Goal: Task Accomplishment & Management: Complete application form

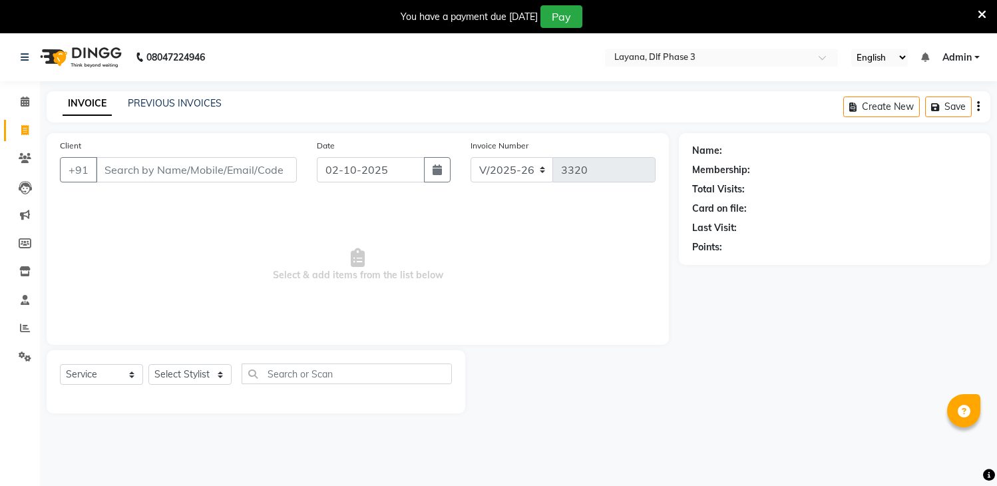
select select "6973"
select select "service"
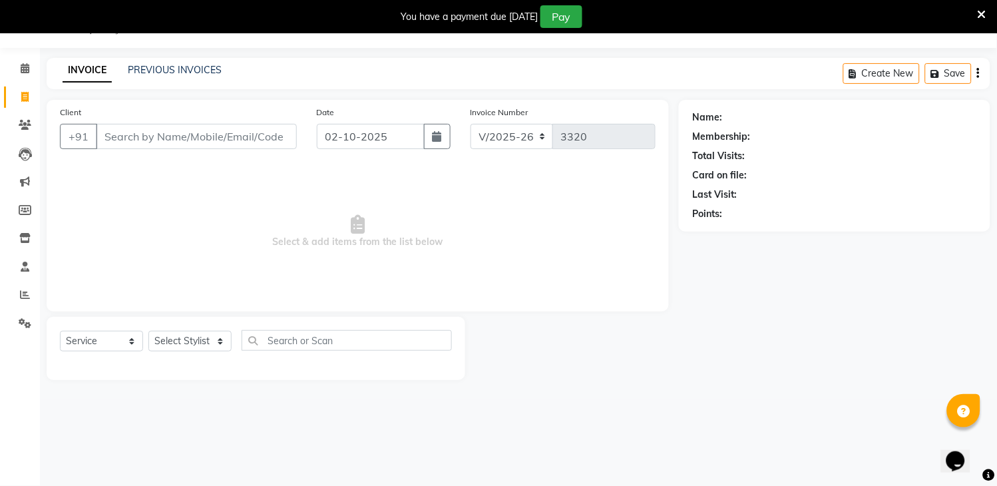
scroll to position [33, 0]
click at [251, 140] on input "Client" at bounding box center [196, 136] width 201 height 25
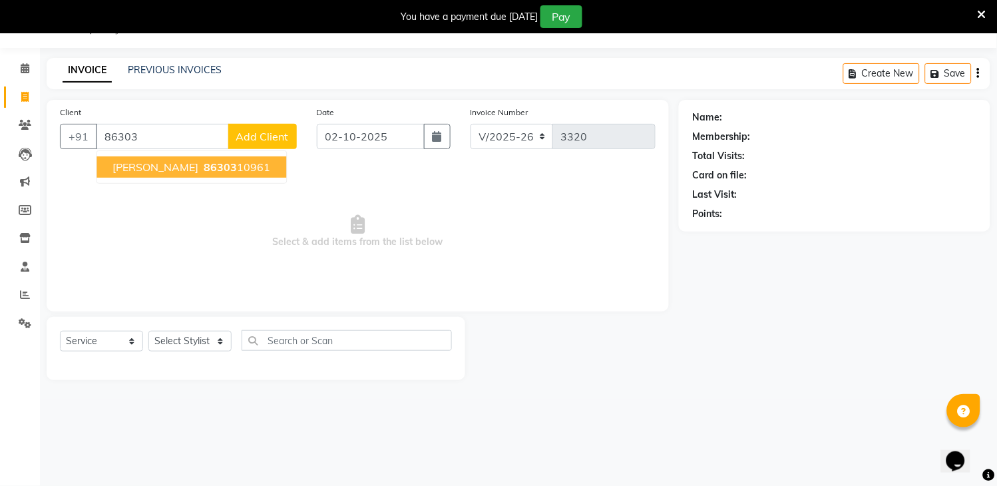
click at [201, 171] on ngb-highlight "86303 10961" at bounding box center [235, 166] width 69 height 13
type input "8630310961"
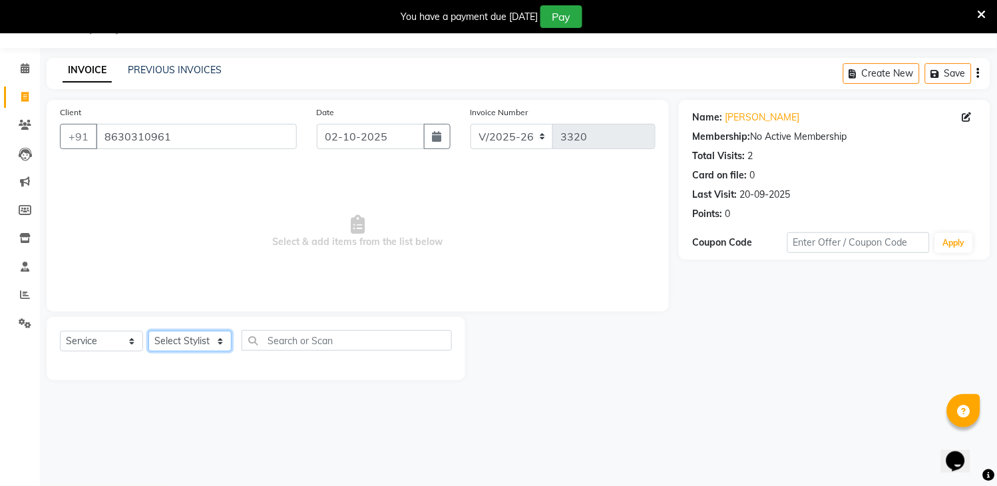
click at [192, 347] on select "Select Stylist [PERSON_NAME] [PERSON_NAME] kamal [DATE][PERSON_NAME] krishna [P…" at bounding box center [189, 341] width 83 height 21
click at [192, 348] on select "Select Stylist [PERSON_NAME] [PERSON_NAME] kamal [DATE][PERSON_NAME] krishna [P…" at bounding box center [189, 341] width 83 height 21
select select "70193"
click at [148, 332] on select "Select Stylist [PERSON_NAME] [PERSON_NAME] kamal [DATE][PERSON_NAME] krishna [P…" at bounding box center [189, 341] width 83 height 21
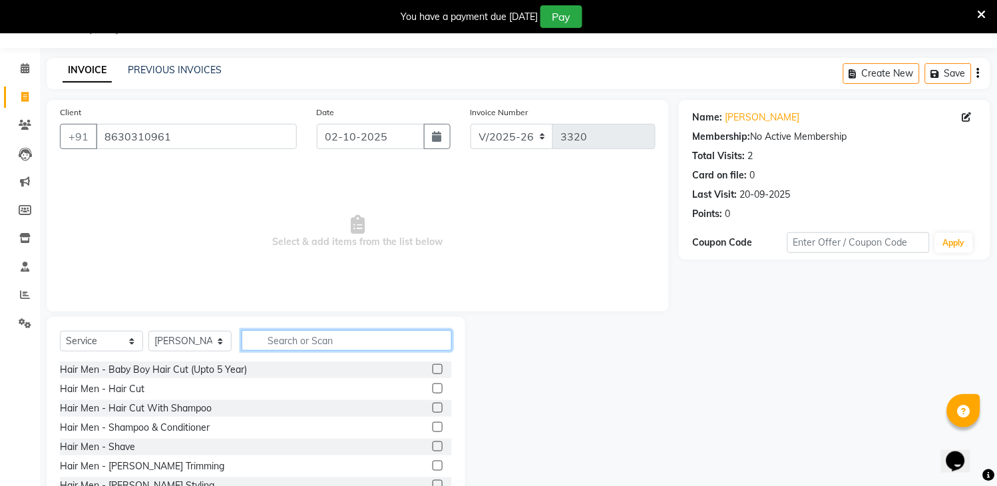
click at [340, 338] on input "text" at bounding box center [347, 340] width 210 height 21
drag, startPoint x: 356, startPoint y: 324, endPoint x: 358, endPoint y: 339, distance: 15.4
click at [358, 339] on div "Select Service Product Membership Package Voucher Prepaid Gift Card Select Styl…" at bounding box center [256, 415] width 419 height 196
click at [358, 339] on input "text" at bounding box center [347, 340] width 210 height 21
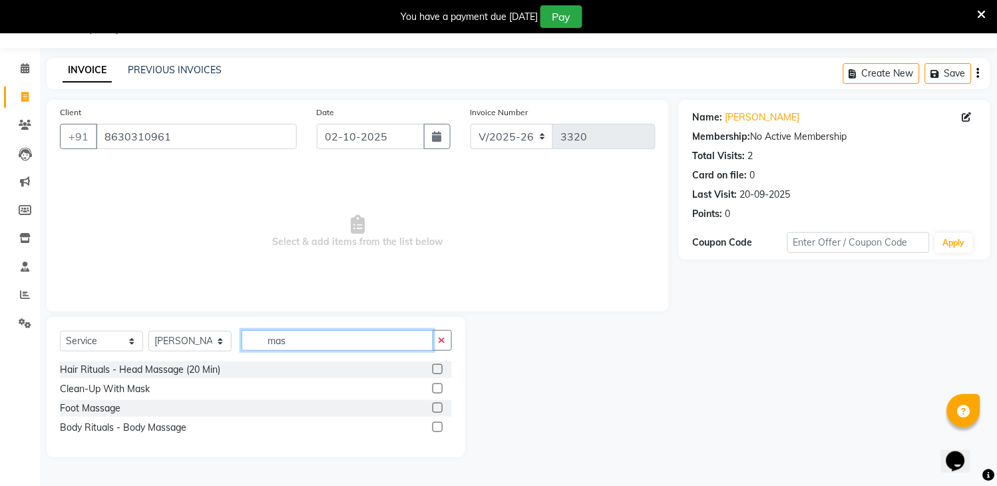
type input "mas"
click at [437, 368] on label at bounding box center [438, 369] width 10 height 10
click at [437, 368] on input "checkbox" at bounding box center [437, 369] width 9 height 9
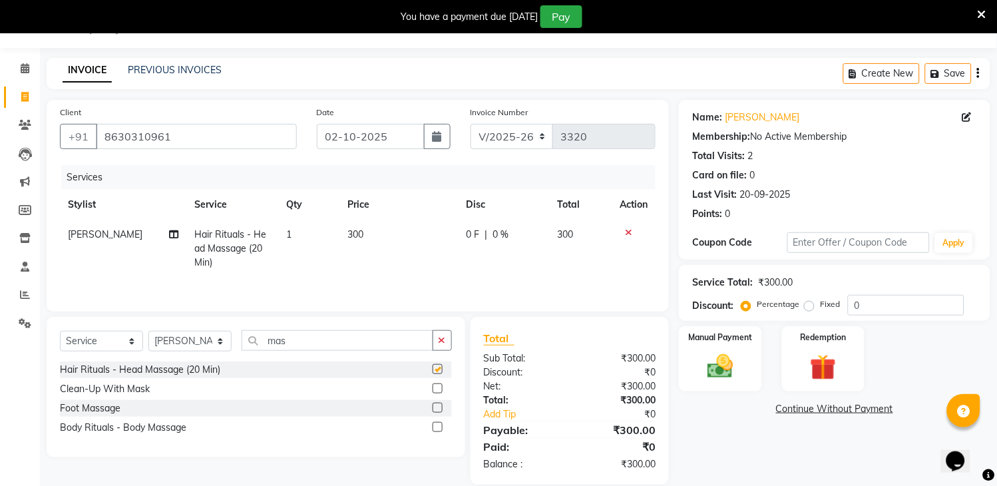
checkbox input "false"
click at [477, 225] on td "0 F | 0 %" at bounding box center [504, 249] width 91 height 58
select select "70193"
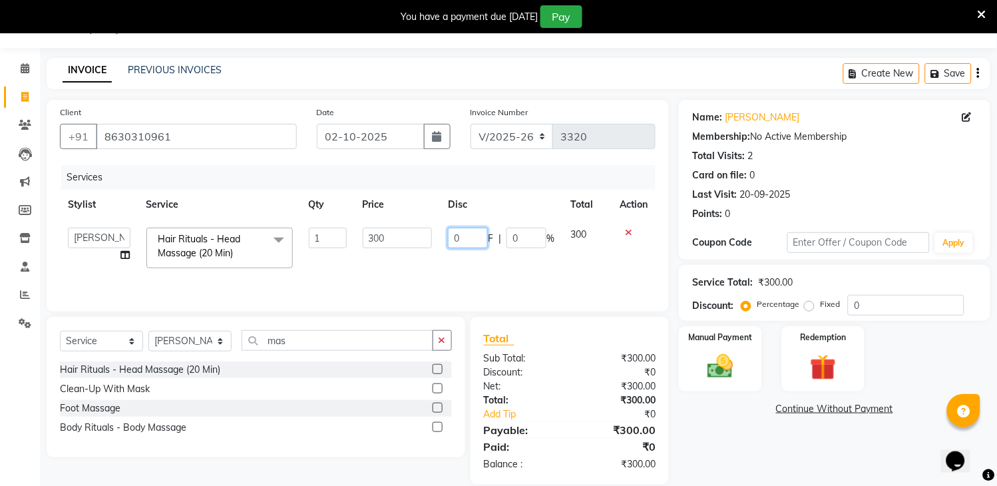
click at [465, 233] on input "0" at bounding box center [468, 238] width 40 height 21
type input "15"
type input "150"
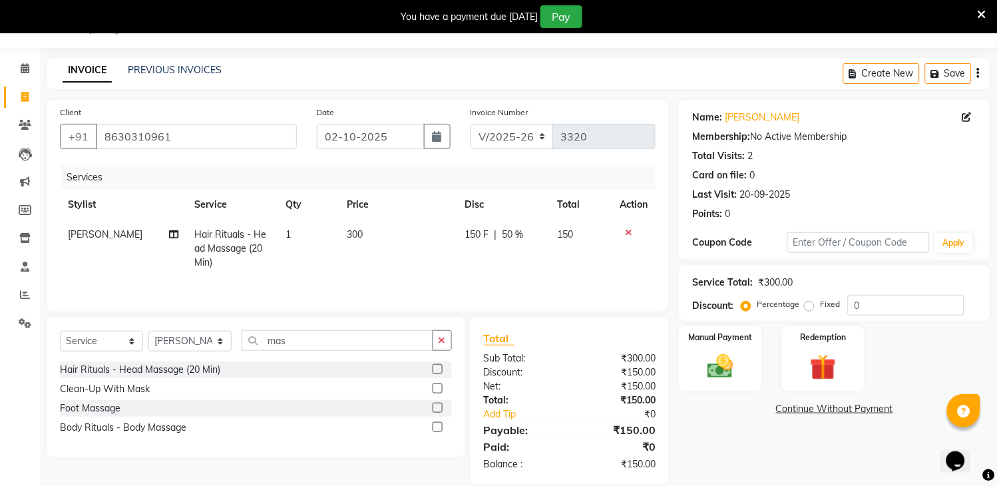
click at [489, 266] on td "150 F | 50 %" at bounding box center [503, 249] width 93 height 58
select select "70193"
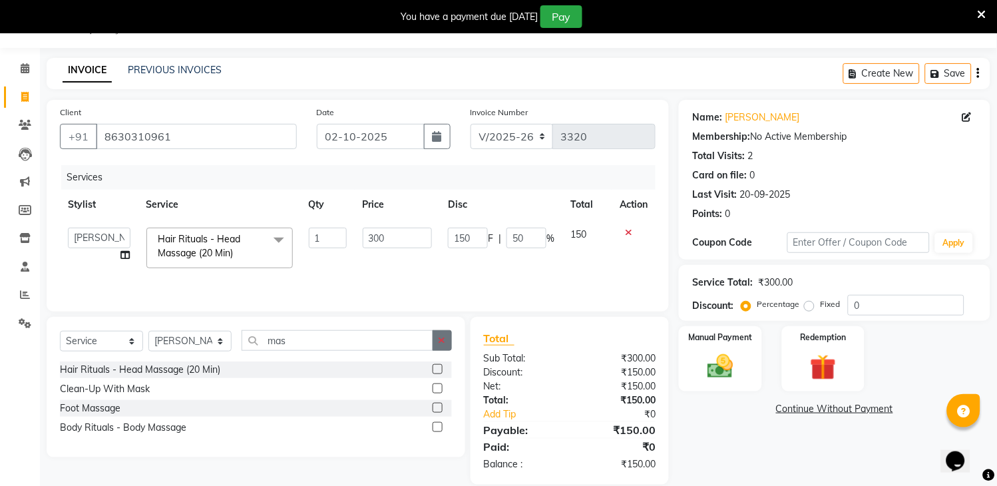
click at [437, 336] on button "button" at bounding box center [442, 340] width 19 height 21
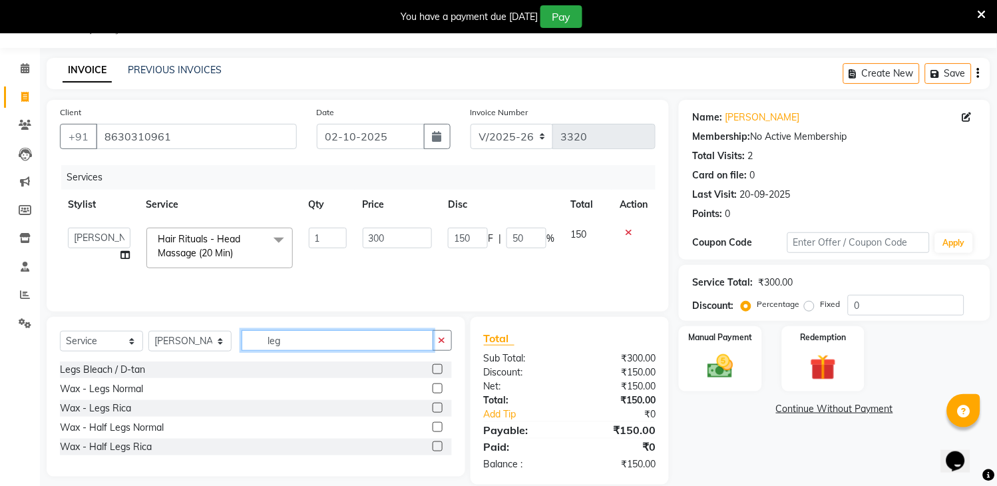
type input "leg"
click at [435, 407] on label at bounding box center [438, 408] width 10 height 10
click at [435, 407] on input "checkbox" at bounding box center [437, 408] width 9 height 9
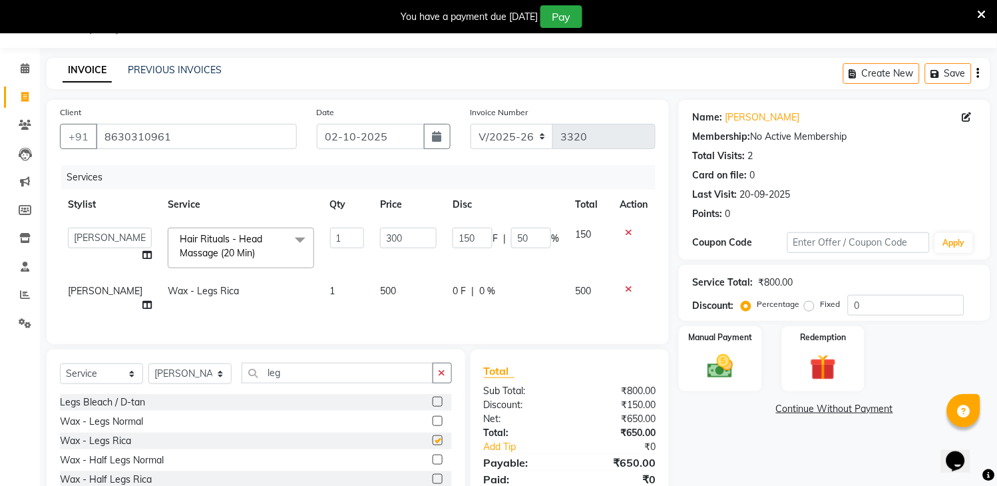
checkbox input "false"
click at [81, 240] on select "Aakhil Gopal das kamal Kartik keshav krishna sanjana Shadab supriya" at bounding box center [110, 238] width 84 height 21
select select "57667"
click at [714, 351] on img at bounding box center [721, 366] width 44 height 31
click at [814, 409] on span "UPI" at bounding box center [819, 409] width 21 height 15
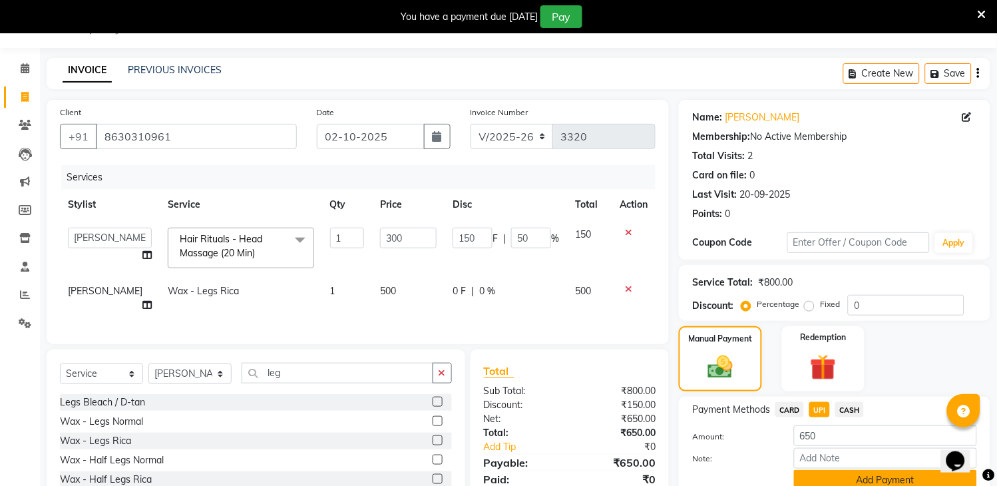
click at [893, 474] on button "Add Payment" at bounding box center [885, 480] width 183 height 21
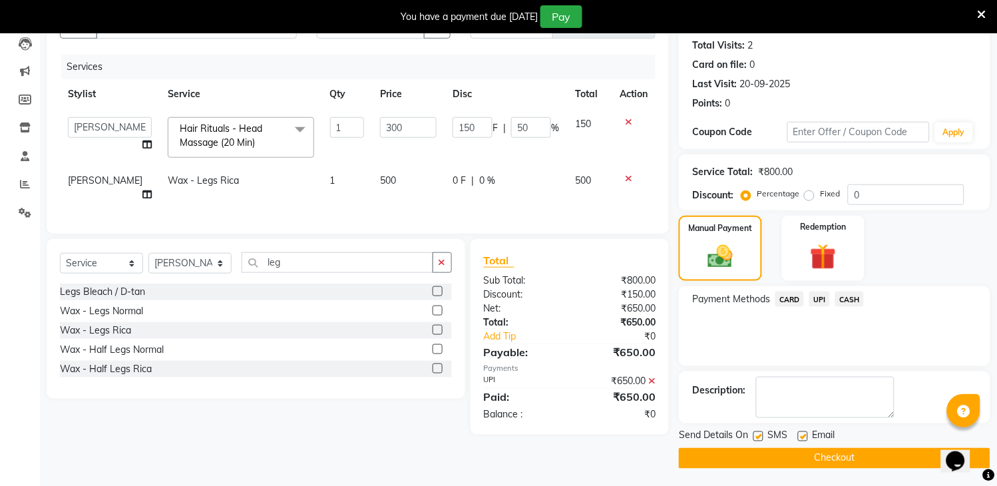
scroll to position [146, 0]
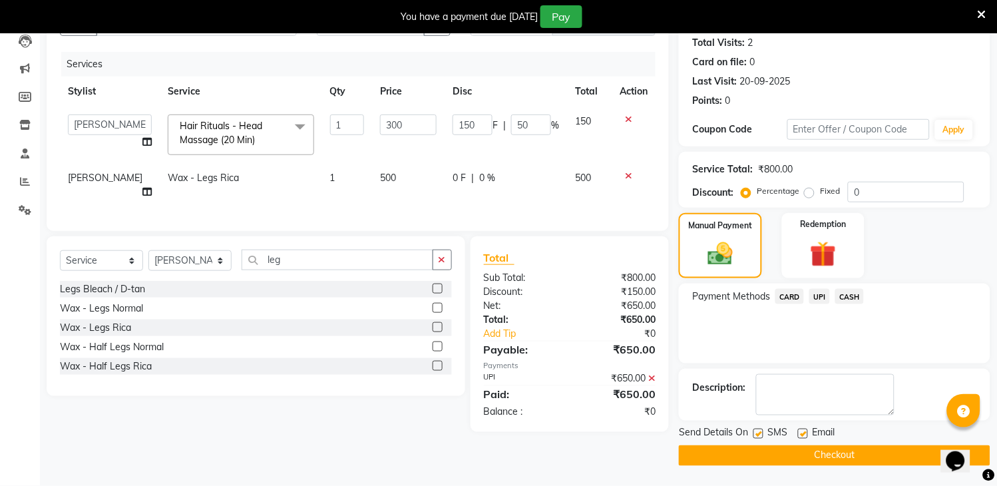
click at [911, 453] on button "Checkout" at bounding box center [835, 455] width 312 height 21
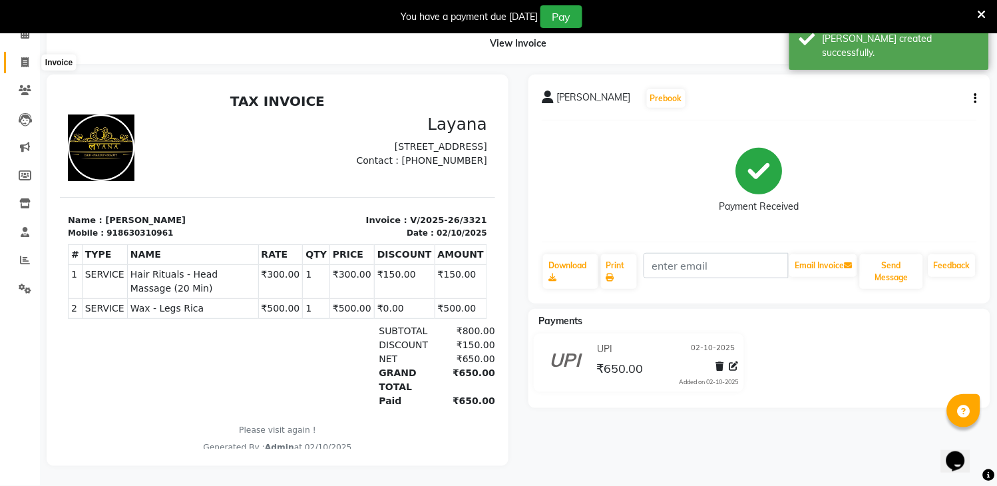
click at [21, 57] on icon at bounding box center [24, 62] width 7 height 10
select select "6973"
select select "service"
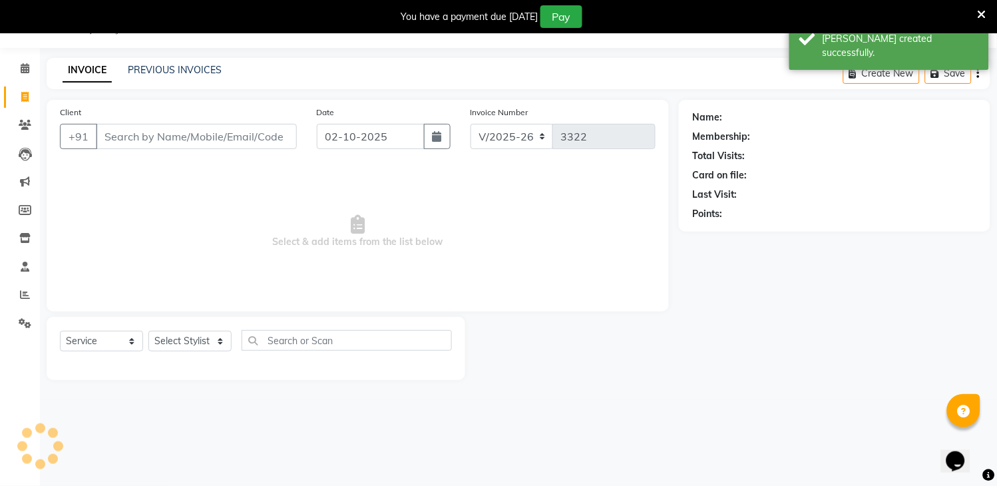
scroll to position [33, 0]
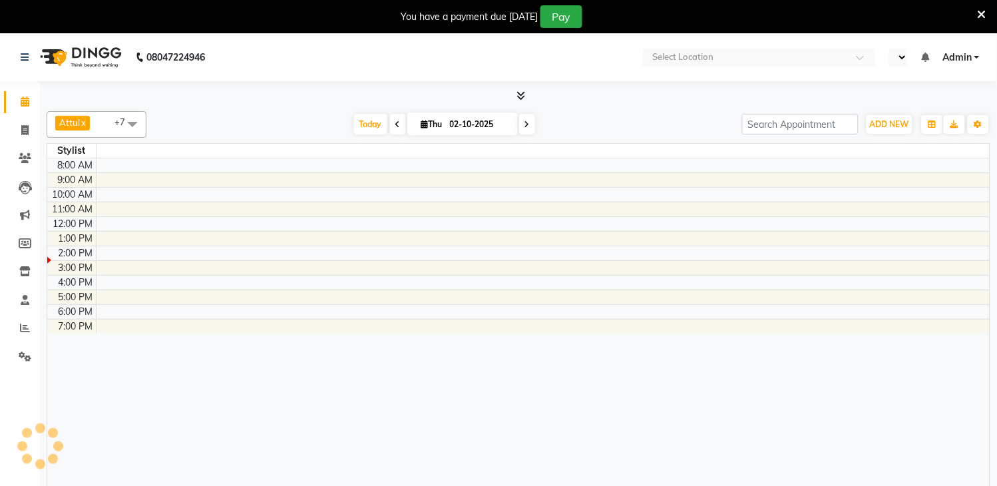
select select "en"
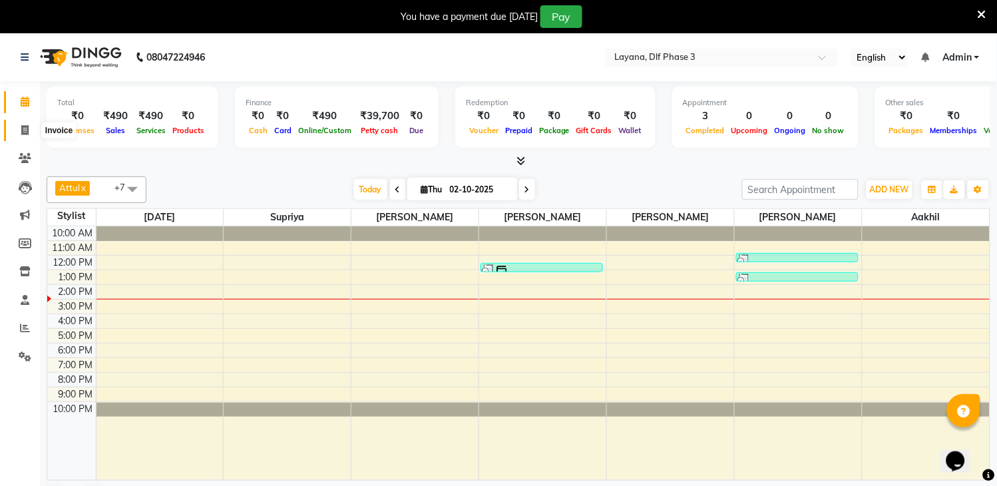
click at [29, 124] on span at bounding box center [24, 130] width 23 height 15
select select "service"
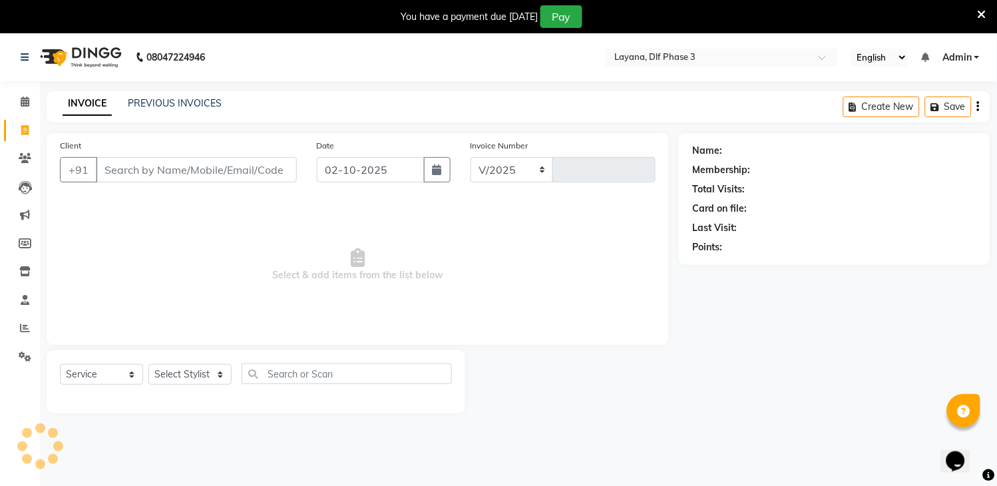
select select "6973"
type input "3320"
click at [134, 164] on input "Client" at bounding box center [196, 169] width 201 height 25
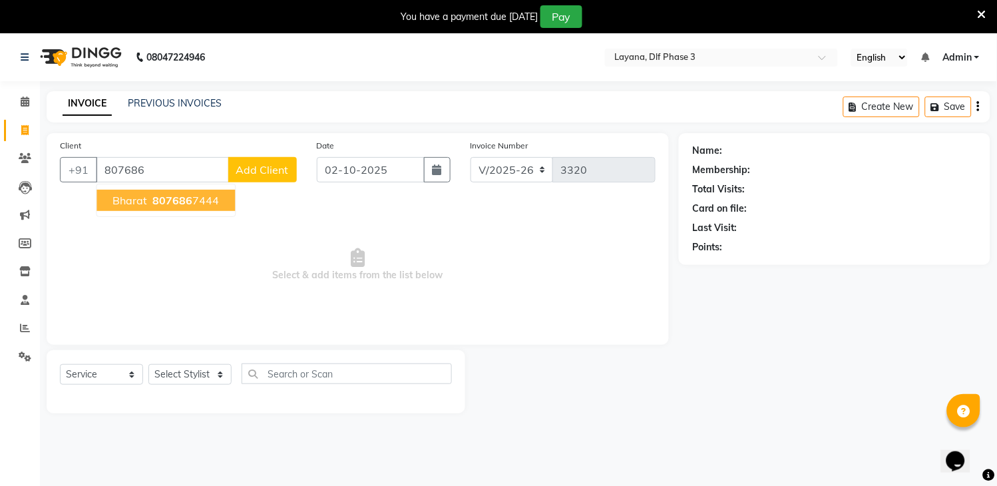
click at [136, 194] on span "bharat" at bounding box center [129, 200] width 35 height 13
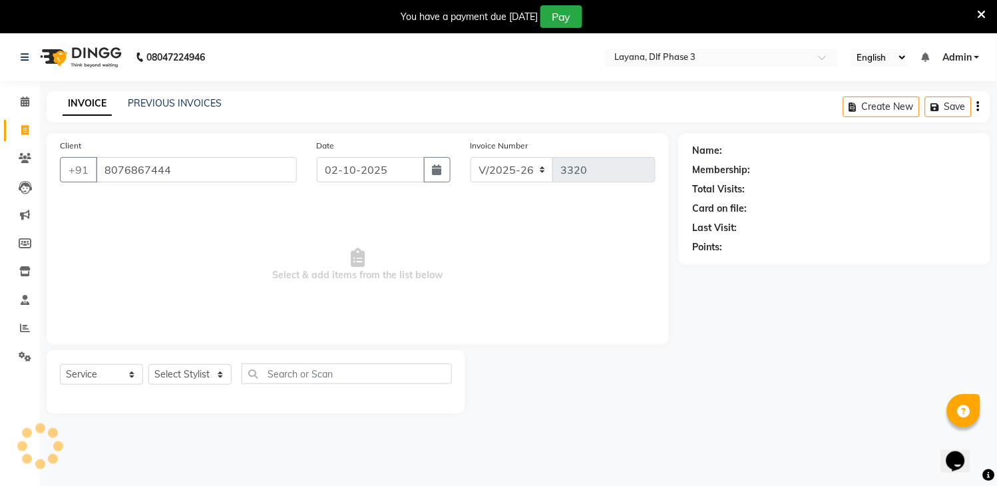
type input "8076867444"
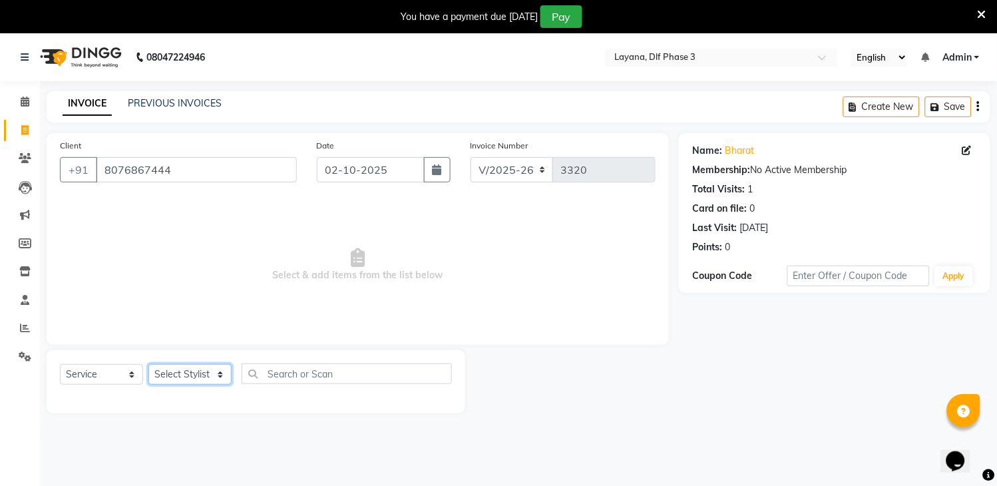
click at [210, 369] on select "Select Stylist [PERSON_NAME] [PERSON_NAME] kamal [DATE][PERSON_NAME] krishna [P…" at bounding box center [189, 374] width 83 height 21
select select "85237"
click at [148, 365] on select "Select Stylist [PERSON_NAME] [PERSON_NAME] kamal [DATE][PERSON_NAME] krishna [P…" at bounding box center [189, 374] width 83 height 21
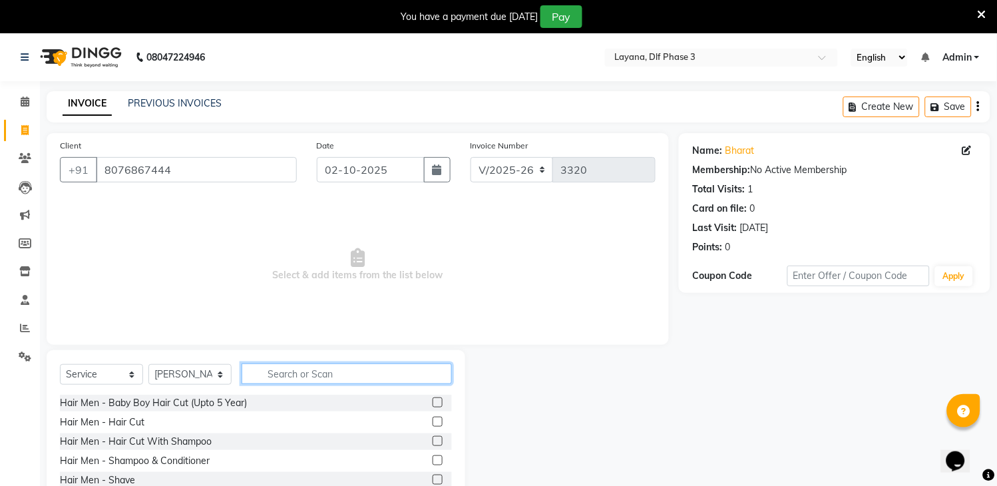
click at [288, 379] on input "text" at bounding box center [347, 373] width 210 height 21
type input "hea"
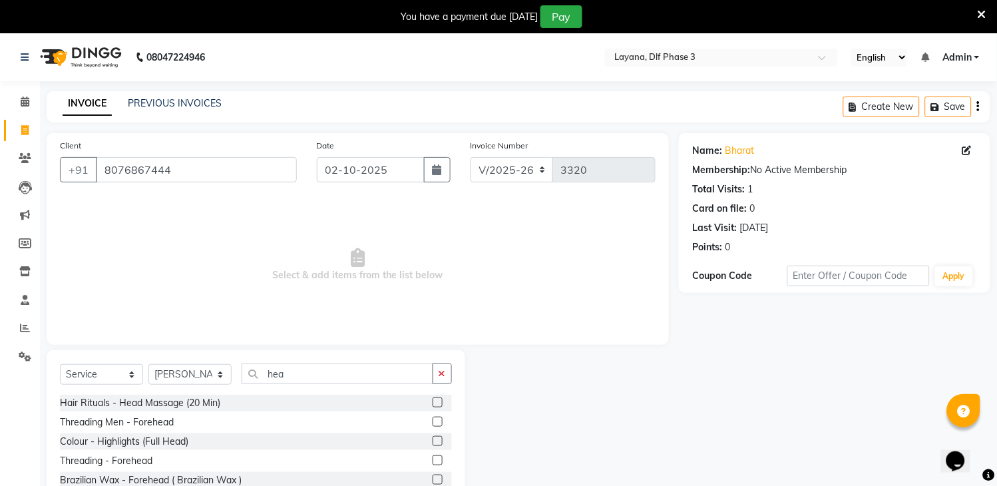
click at [437, 398] on label at bounding box center [438, 402] width 10 height 10
click at [437, 399] on input "checkbox" at bounding box center [437, 403] width 9 height 9
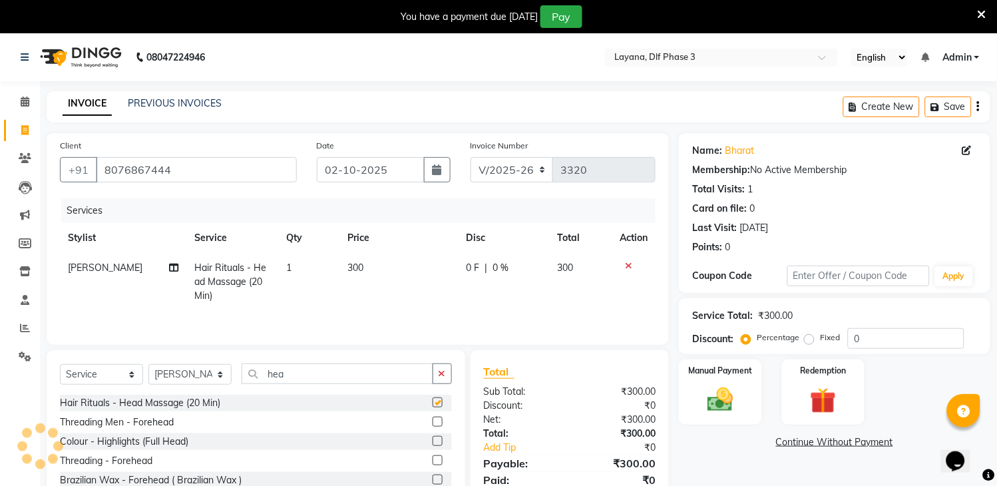
checkbox input "false"
click at [442, 375] on icon "button" at bounding box center [442, 373] width 7 height 9
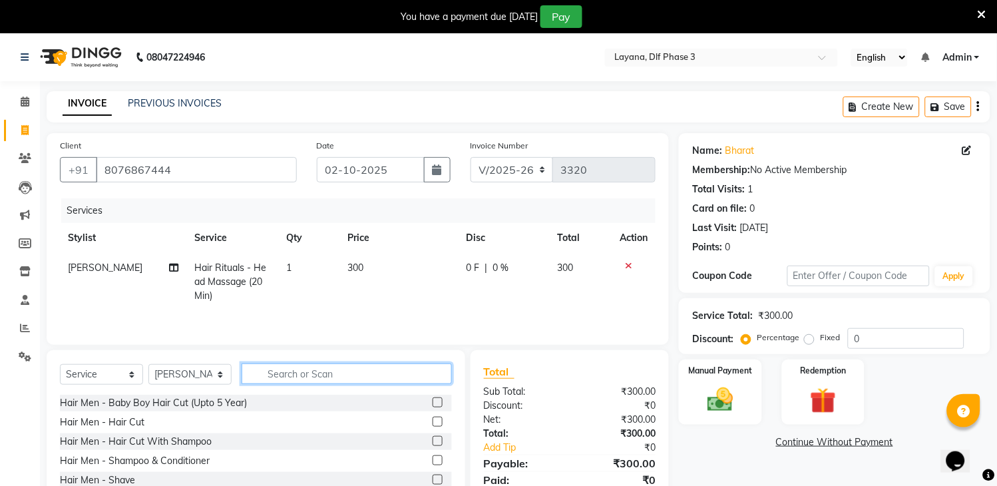
click at [421, 377] on input "text" at bounding box center [347, 373] width 210 height 21
click at [433, 421] on label at bounding box center [438, 422] width 10 height 10
click at [433, 421] on input "checkbox" at bounding box center [437, 422] width 9 height 9
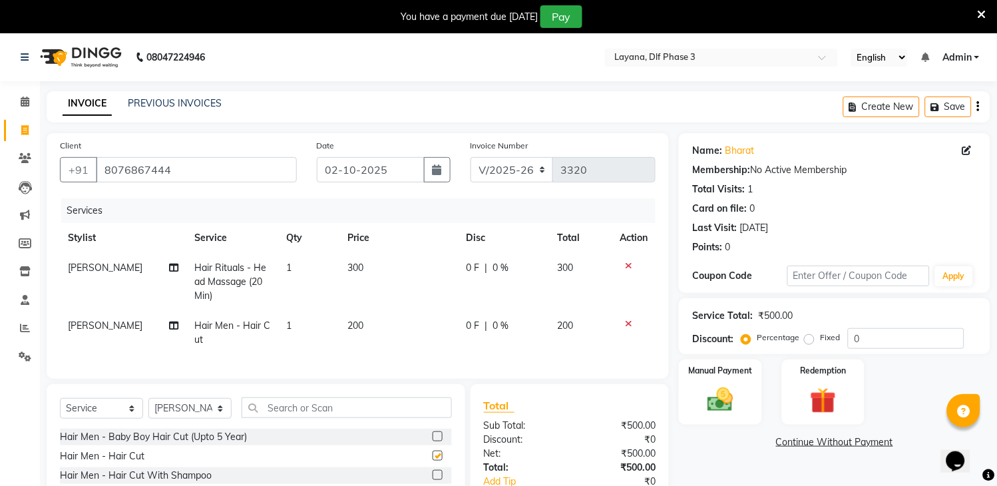
checkbox input "false"
click at [421, 418] on input "text" at bounding box center [347, 407] width 210 height 21
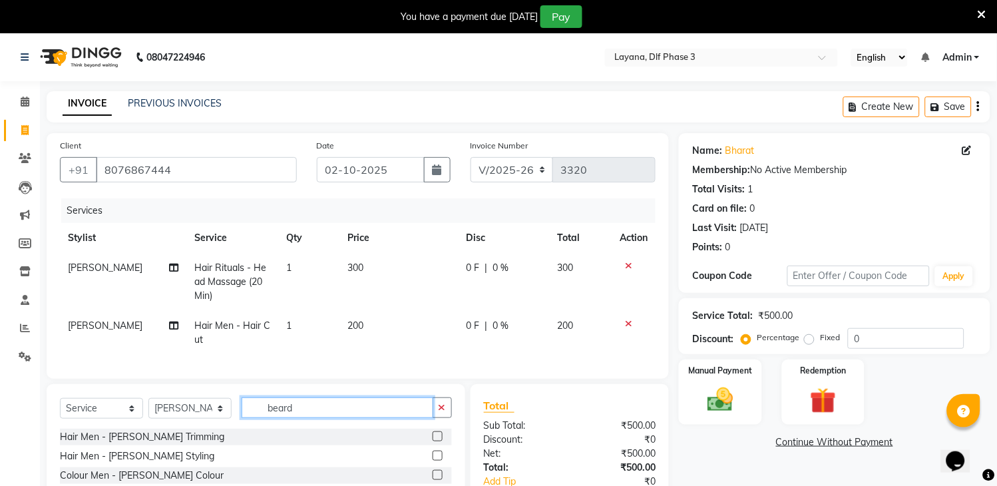
type input "beard"
click at [438, 461] on label at bounding box center [438, 456] width 10 height 10
click at [438, 461] on input "checkbox" at bounding box center [437, 456] width 9 height 9
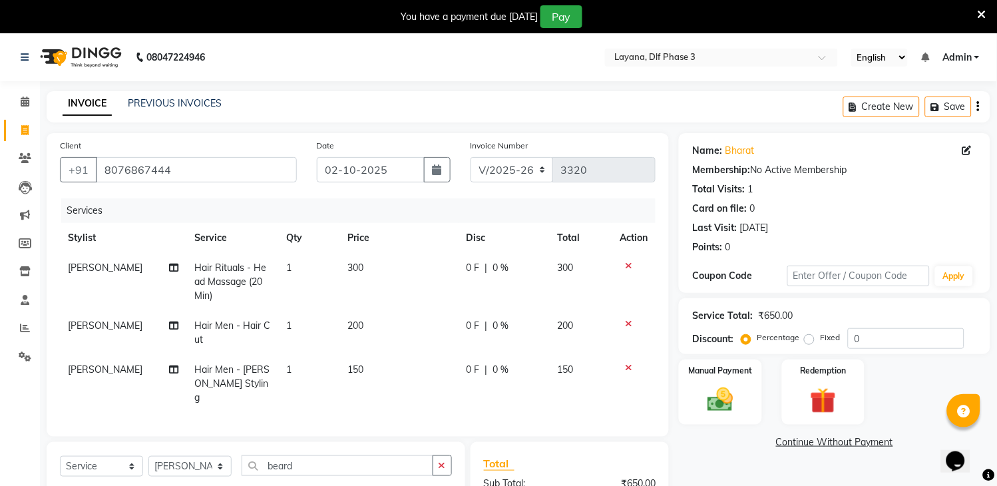
checkbox input "false"
click at [444, 462] on icon "button" at bounding box center [442, 465] width 7 height 9
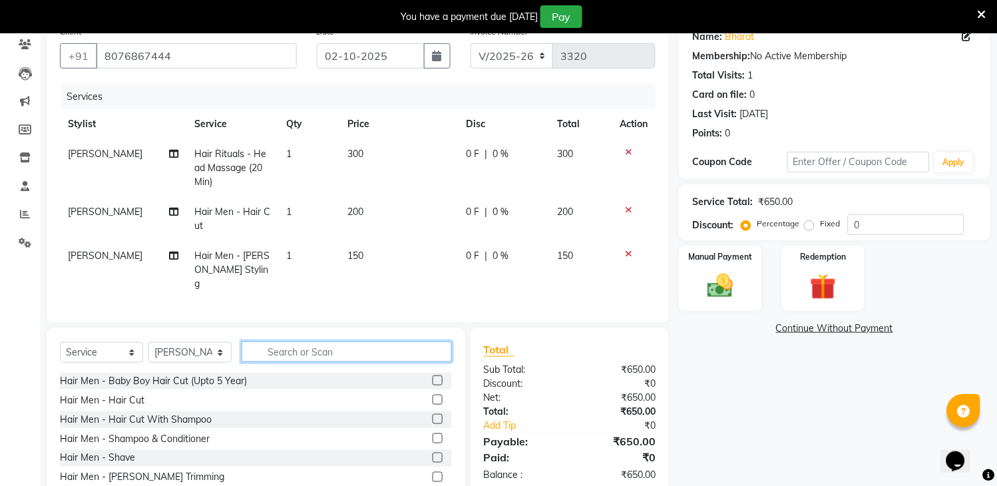
scroll to position [122, 0]
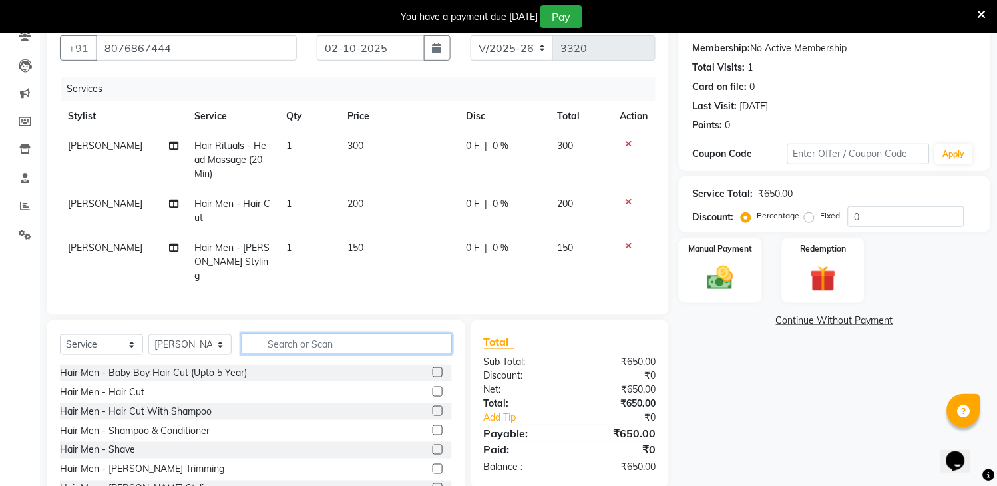
click at [403, 346] on input "text" at bounding box center [347, 344] width 210 height 21
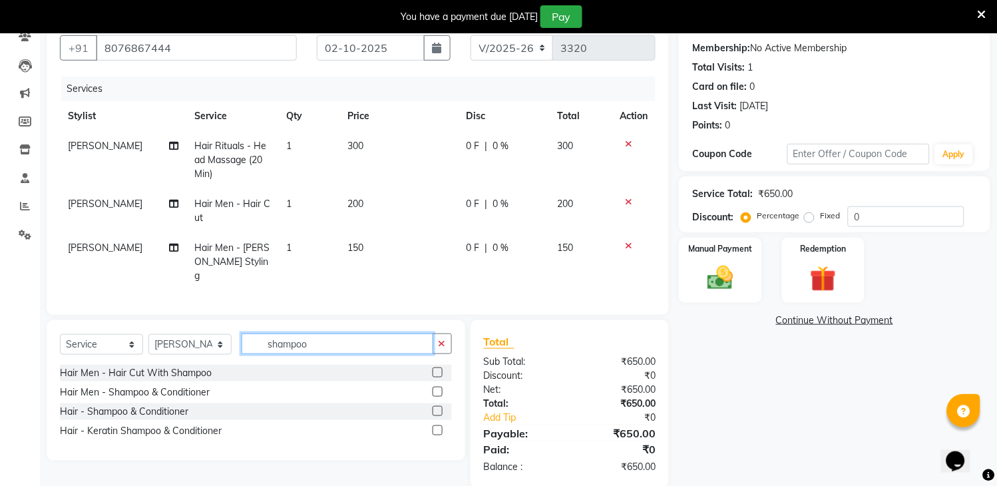
type input "shampoo"
click at [437, 390] on label at bounding box center [438, 392] width 10 height 10
click at [437, 390] on input "checkbox" at bounding box center [437, 392] width 9 height 9
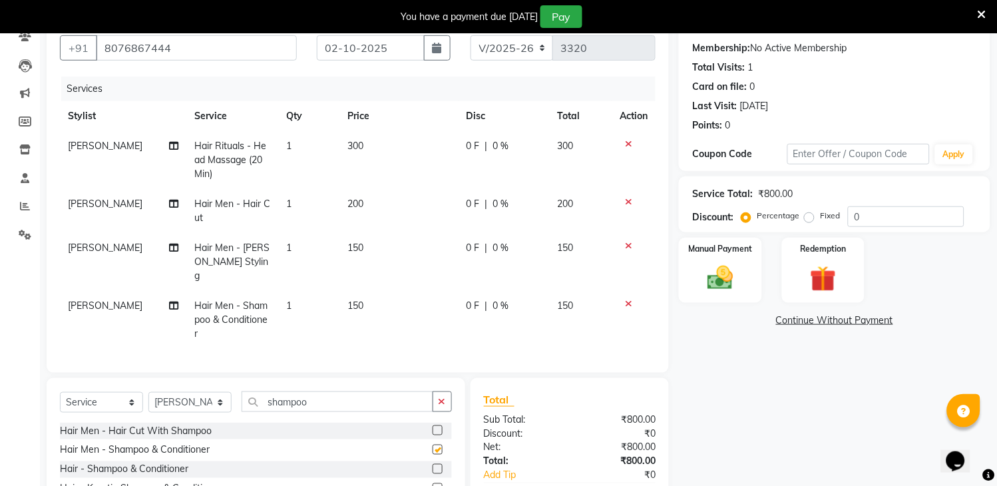
checkbox input "false"
click at [724, 265] on img at bounding box center [721, 278] width 44 height 31
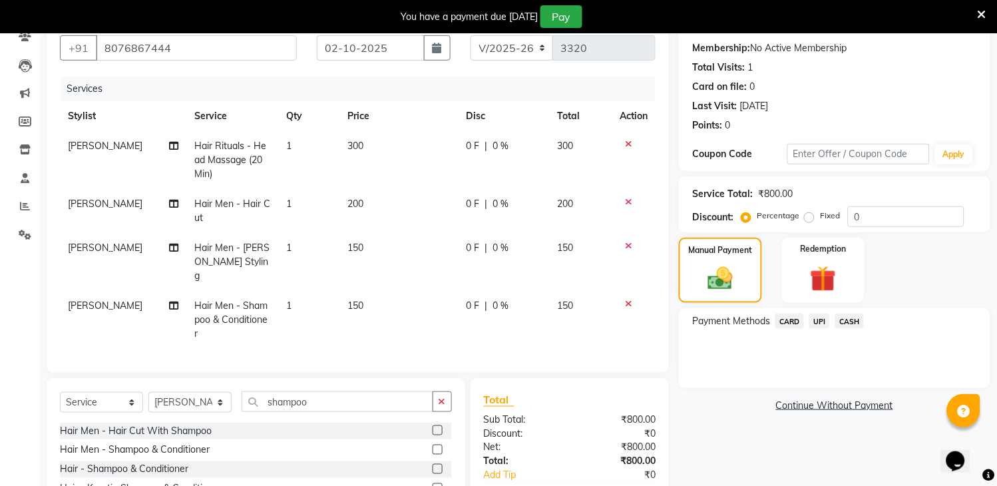
click at [817, 320] on span "UPI" at bounding box center [819, 321] width 21 height 15
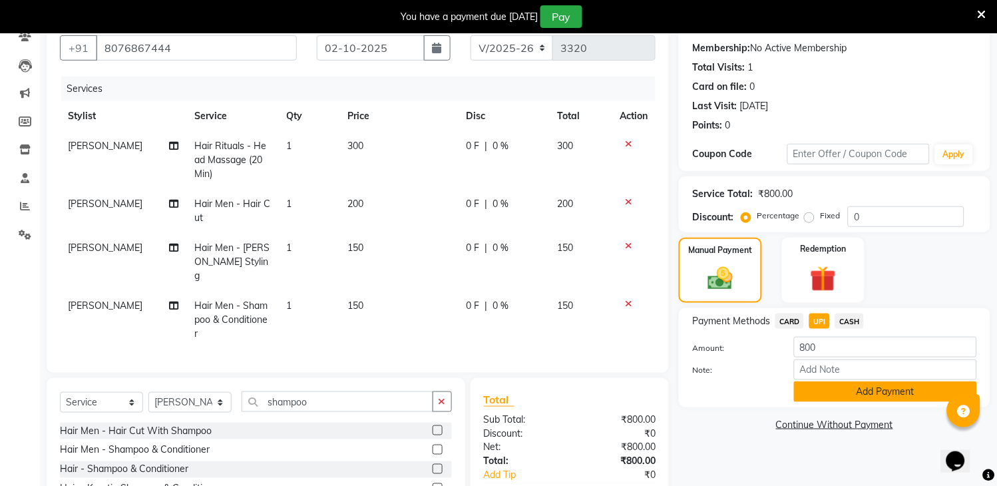
click at [867, 391] on button "Add Payment" at bounding box center [885, 391] width 183 height 21
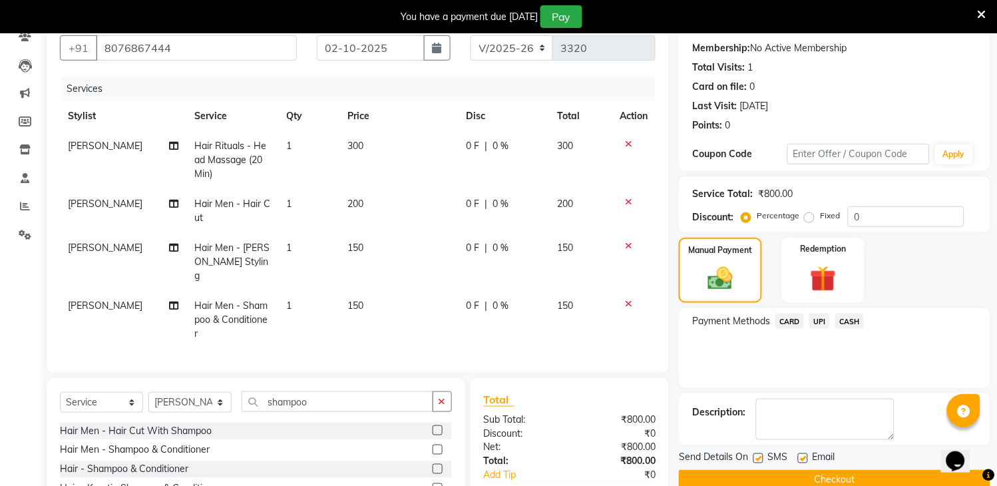
scroll to position [214, 0]
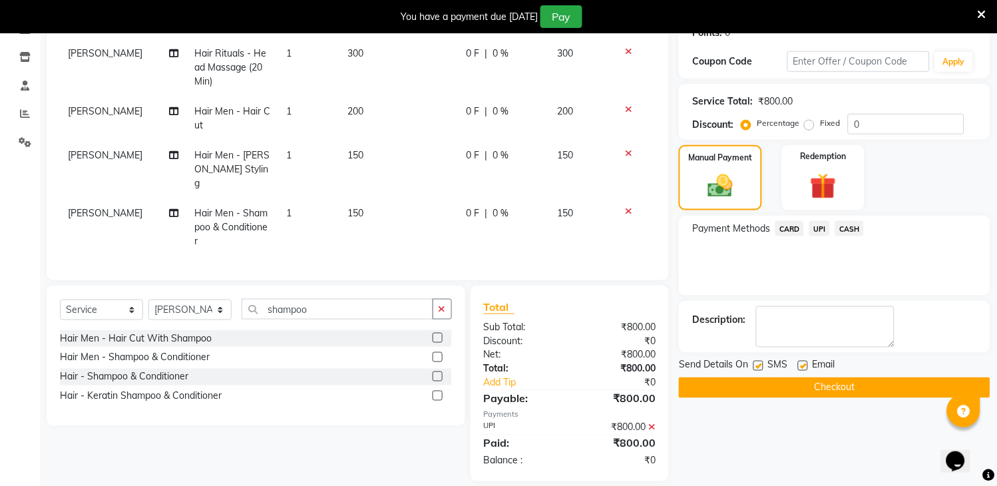
click at [843, 385] on button "Checkout" at bounding box center [835, 387] width 312 height 21
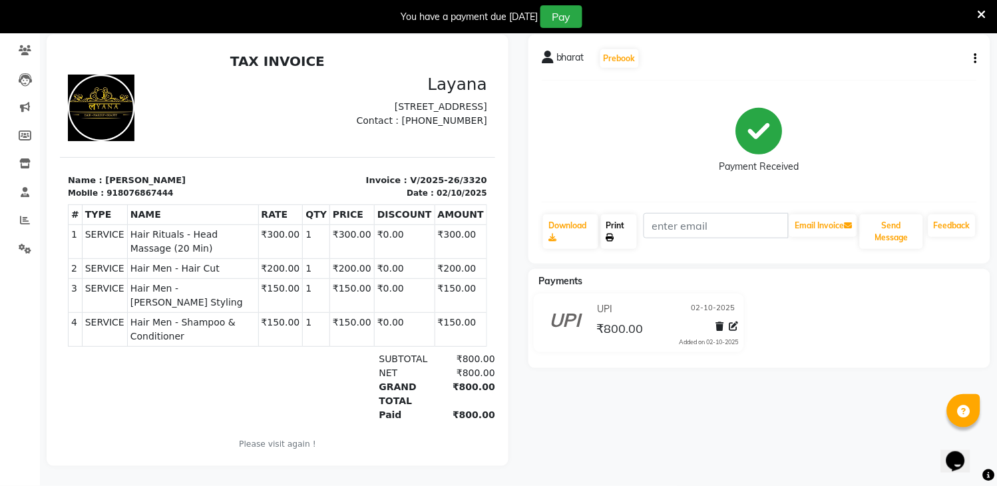
click at [609, 218] on link "Print" at bounding box center [619, 231] width 36 height 35
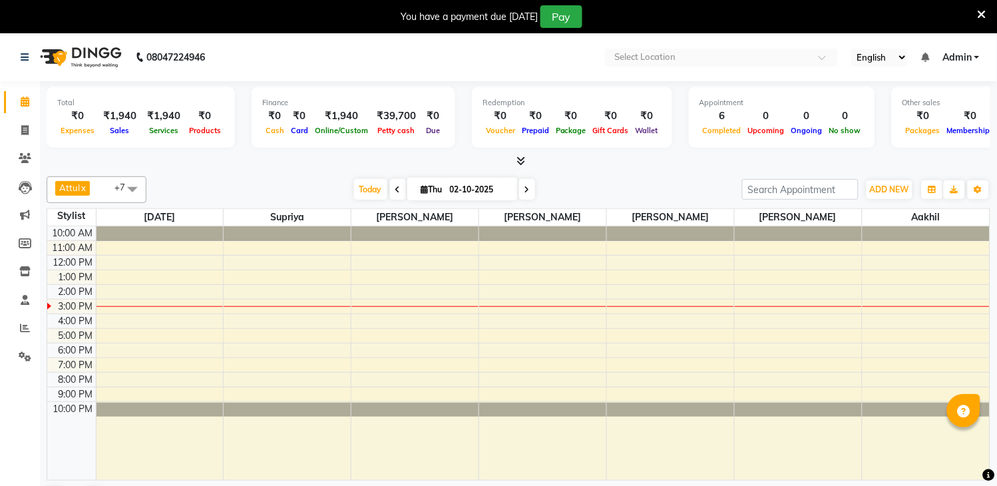
select select "en"
click at [23, 123] on span at bounding box center [24, 130] width 23 height 15
select select "service"
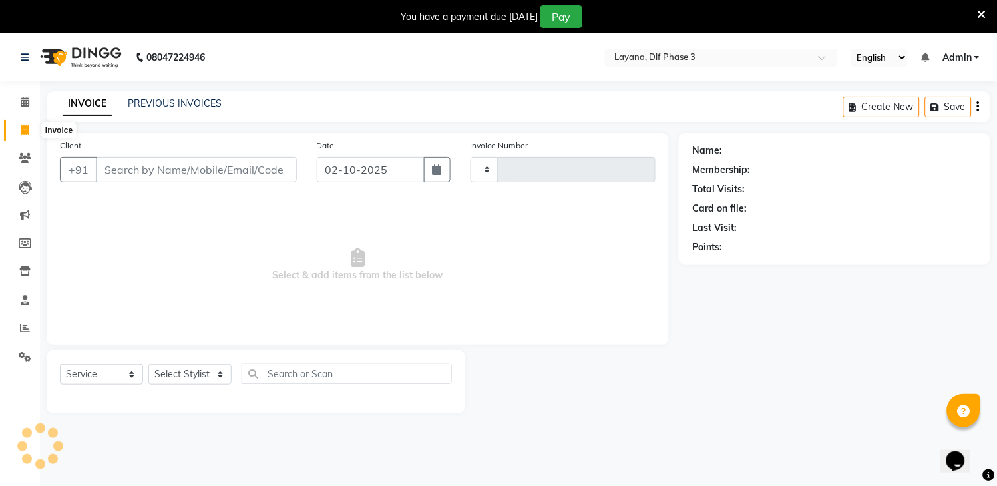
type input "3322"
select select "6973"
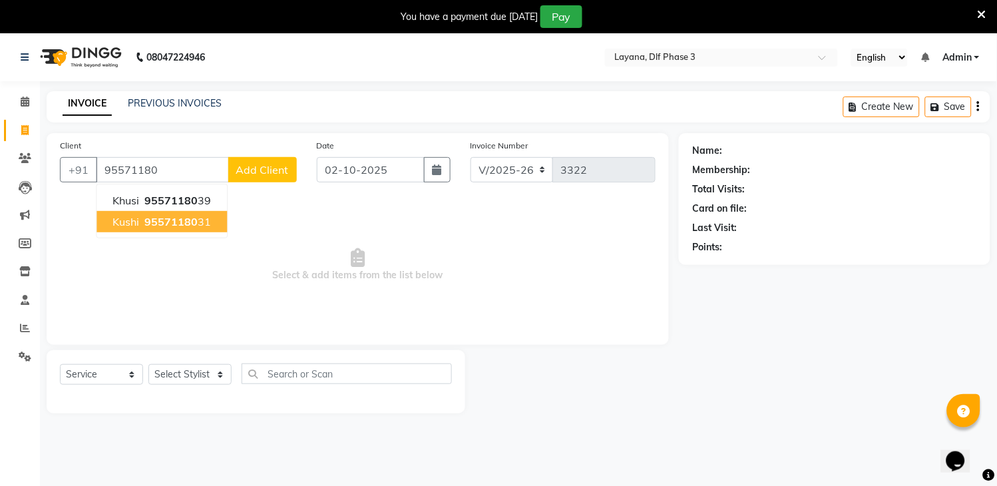
click at [134, 224] on span "kushi" at bounding box center [125, 221] width 27 height 13
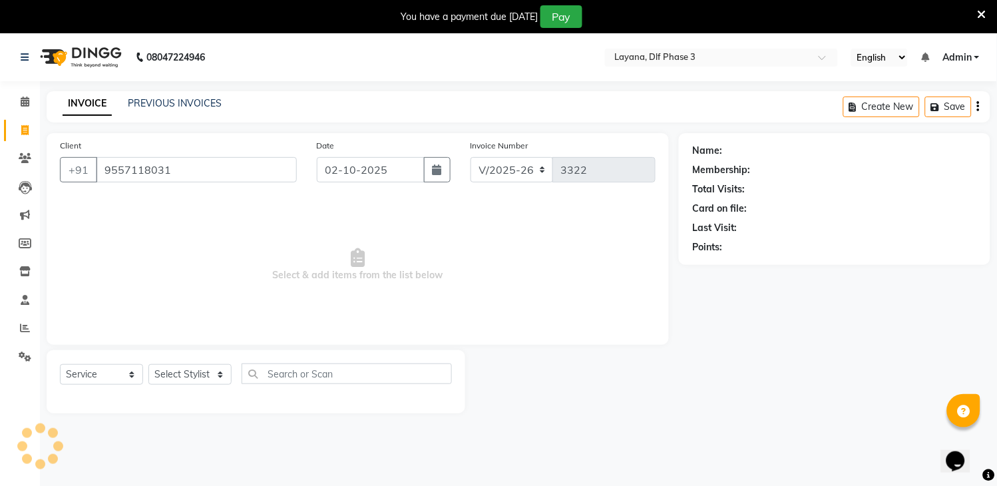
type input "9557118031"
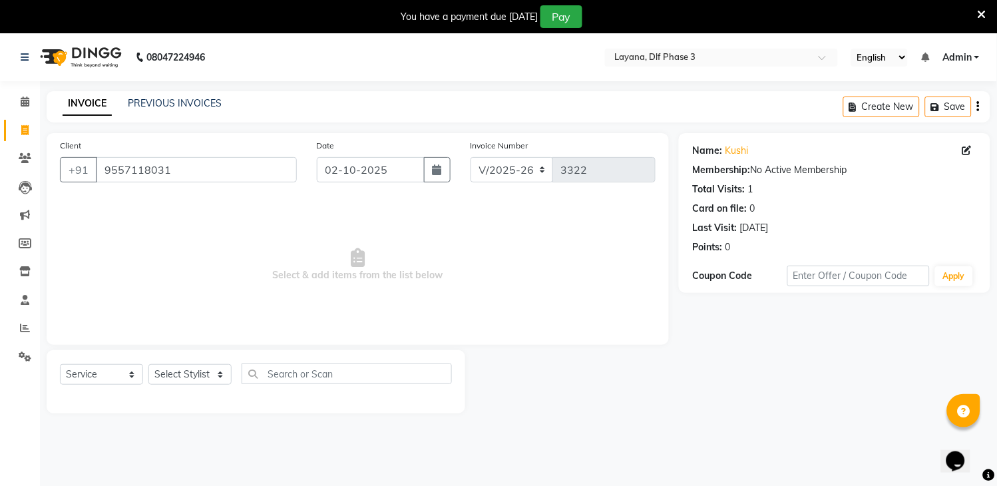
click at [208, 354] on div "Select Service Product Membership Package Voucher Prepaid Gift Card Select Styl…" at bounding box center [256, 381] width 419 height 63
click at [197, 383] on select "Select Stylist [PERSON_NAME] [PERSON_NAME] kamal [DATE][PERSON_NAME] krishna [P…" at bounding box center [189, 374] width 83 height 21
select select "70193"
click at [148, 365] on select "Select Stylist [PERSON_NAME] [PERSON_NAME] kamal [DATE][PERSON_NAME] krishna [P…" at bounding box center [189, 374] width 83 height 21
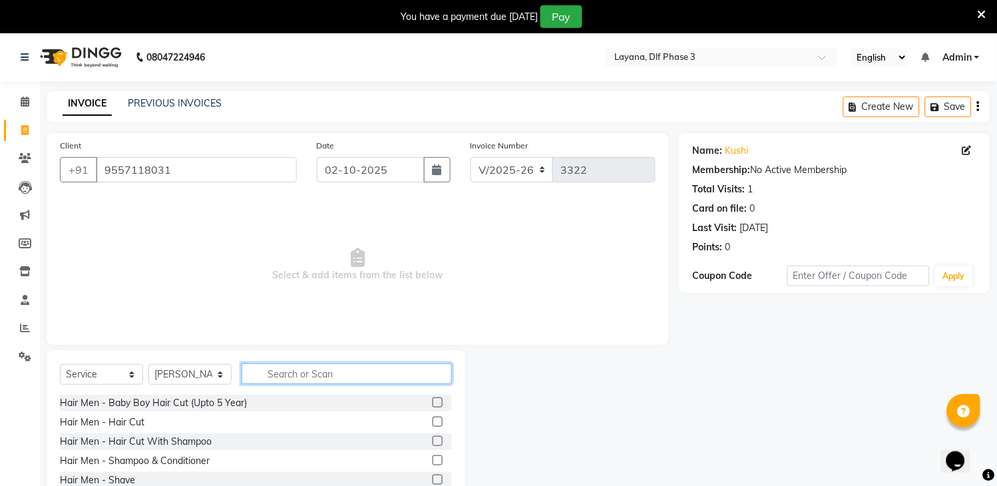
click at [294, 376] on input "text" at bounding box center [347, 373] width 210 height 21
type input "e"
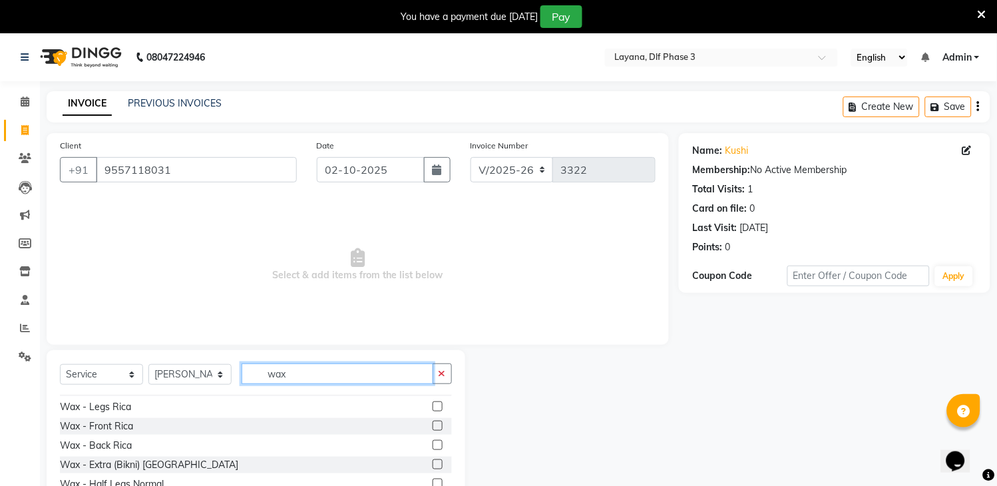
scroll to position [124, 0]
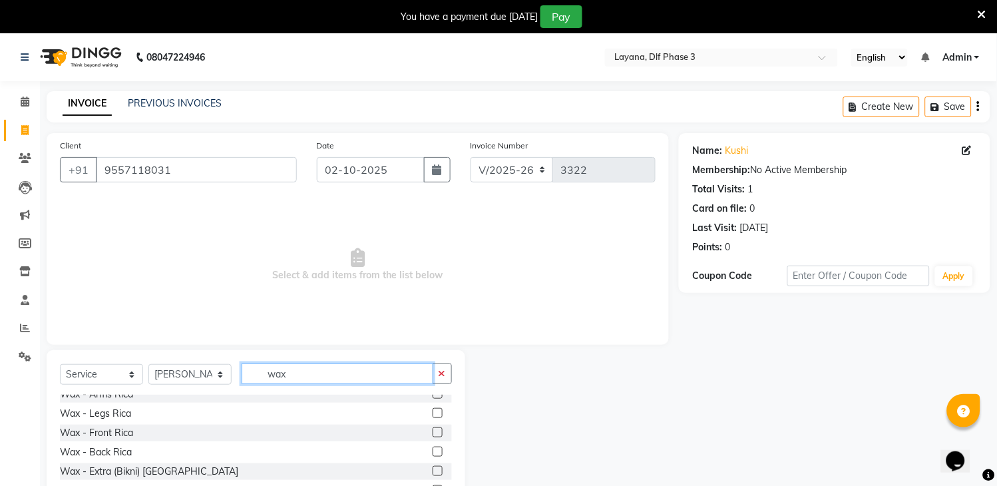
type input "wax"
click at [433, 469] on label at bounding box center [438, 471] width 10 height 10
click at [433, 469] on input "checkbox" at bounding box center [437, 471] width 9 height 9
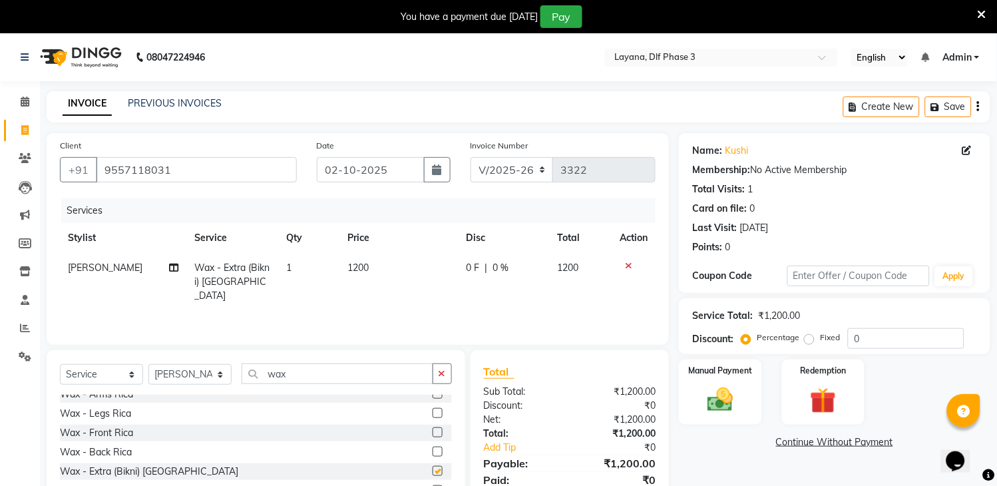
checkbox input "false"
click at [439, 369] on icon "button" at bounding box center [442, 373] width 7 height 9
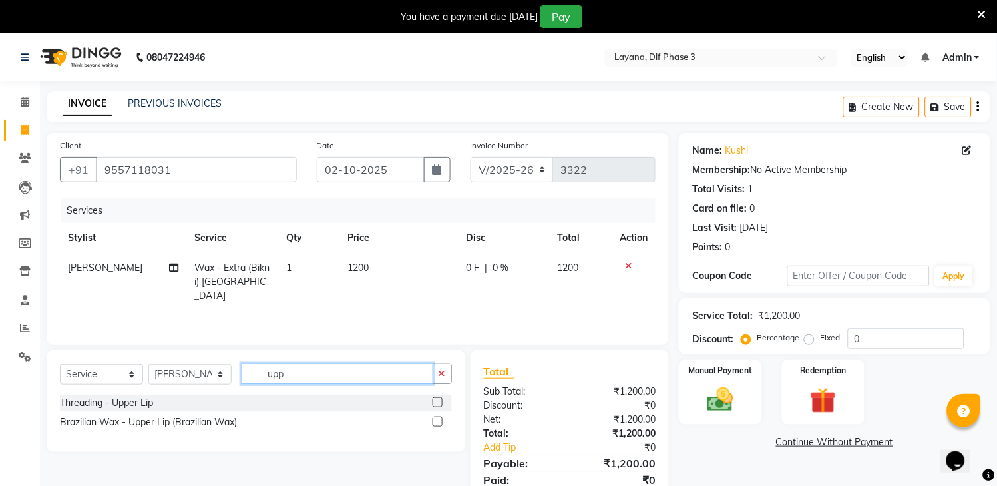
scroll to position [0, 0]
type input "upp"
click at [437, 400] on label at bounding box center [438, 402] width 10 height 10
click at [437, 400] on input "checkbox" at bounding box center [437, 403] width 9 height 9
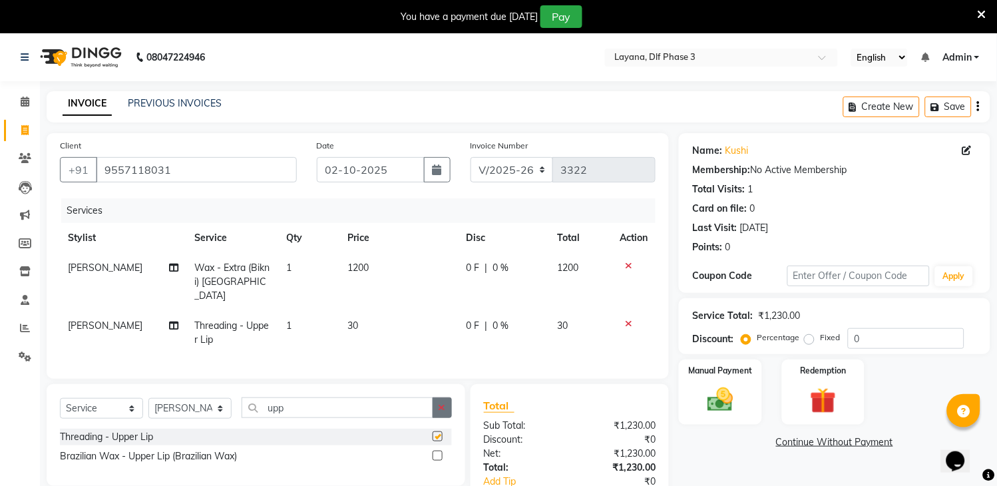
checkbox input "false"
click at [439, 403] on icon "button" at bounding box center [442, 407] width 7 height 9
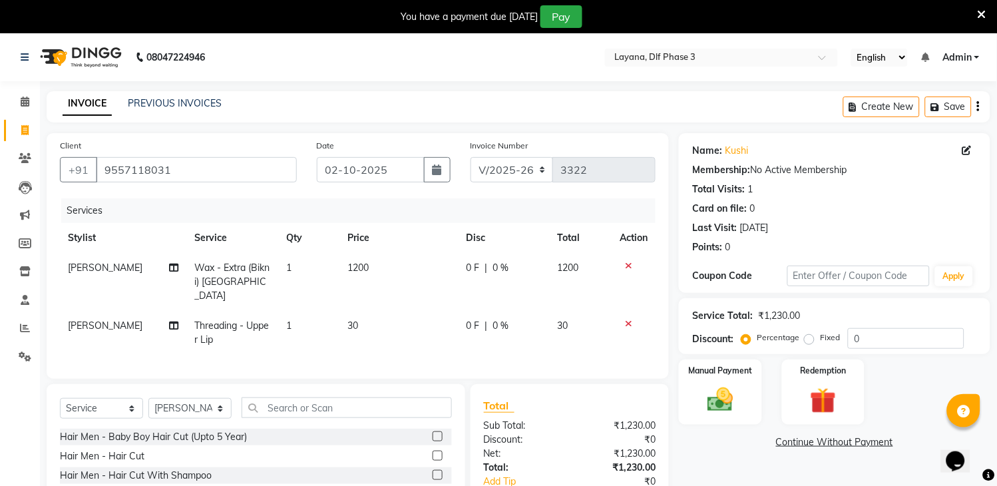
click at [354, 320] on span "30" at bounding box center [353, 326] width 11 height 12
select select "70193"
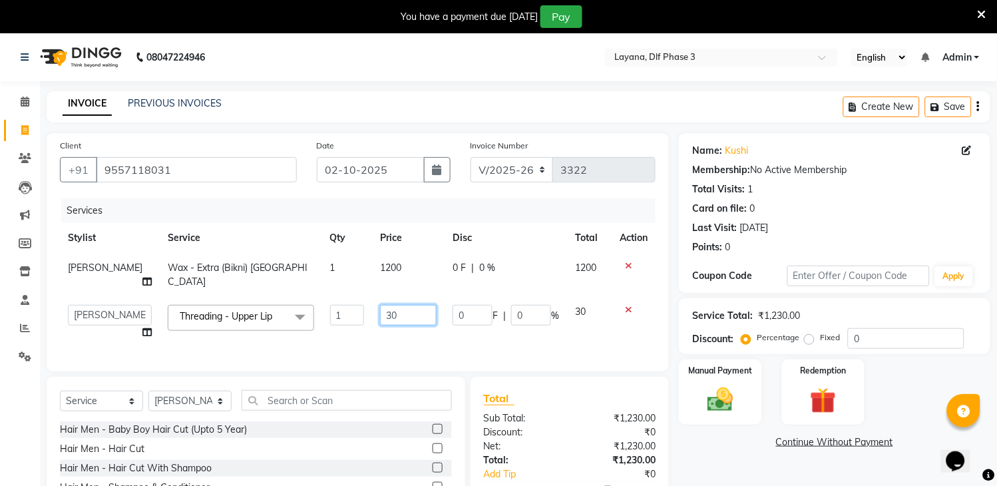
click at [406, 305] on input "30" at bounding box center [408, 315] width 57 height 21
type input "3"
type input "90"
click at [703, 393] on img at bounding box center [721, 400] width 44 height 31
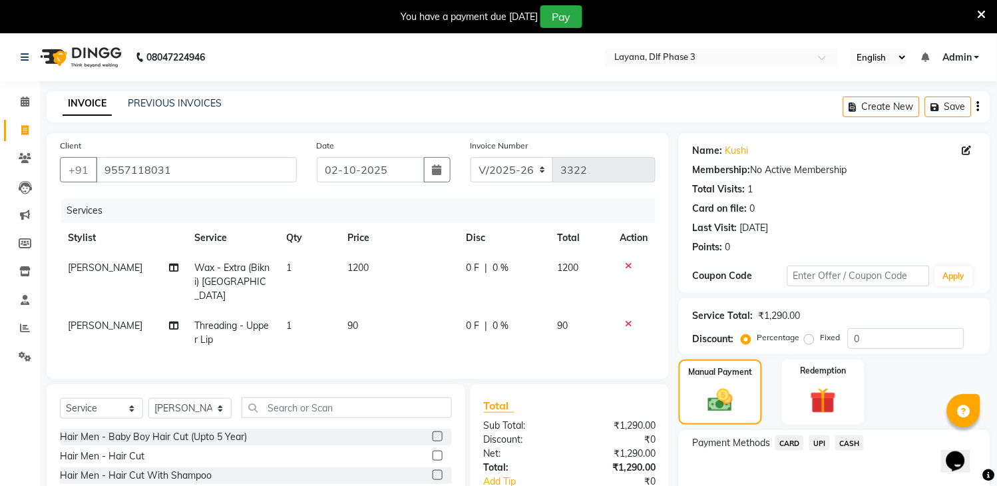
click at [813, 446] on span "UPI" at bounding box center [819, 442] width 21 height 15
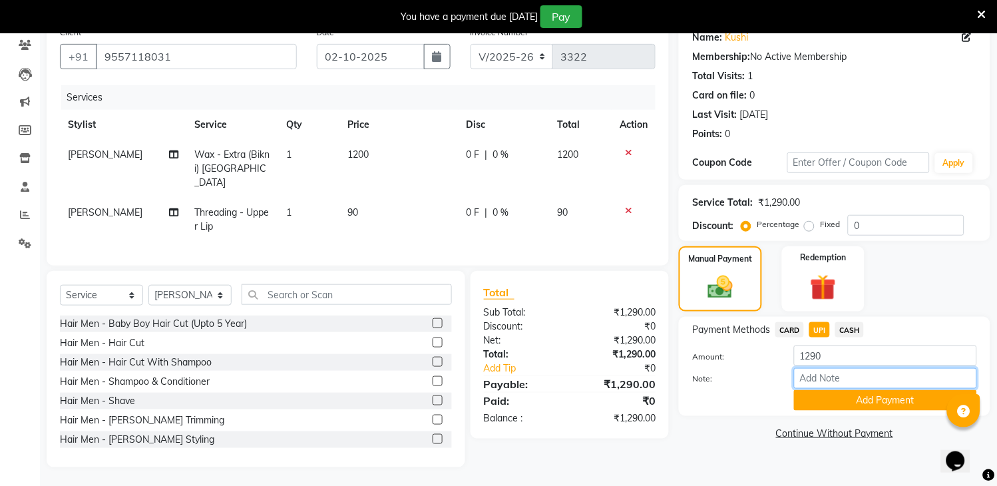
click at [848, 385] on input "Note:" at bounding box center [885, 378] width 183 height 21
click at [853, 407] on button "Add Payment" at bounding box center [885, 400] width 183 height 21
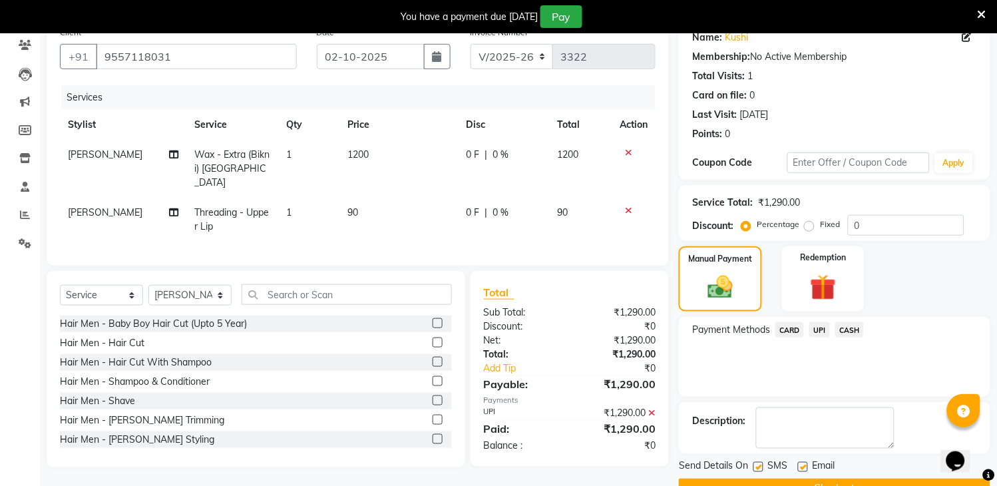
scroll to position [146, 0]
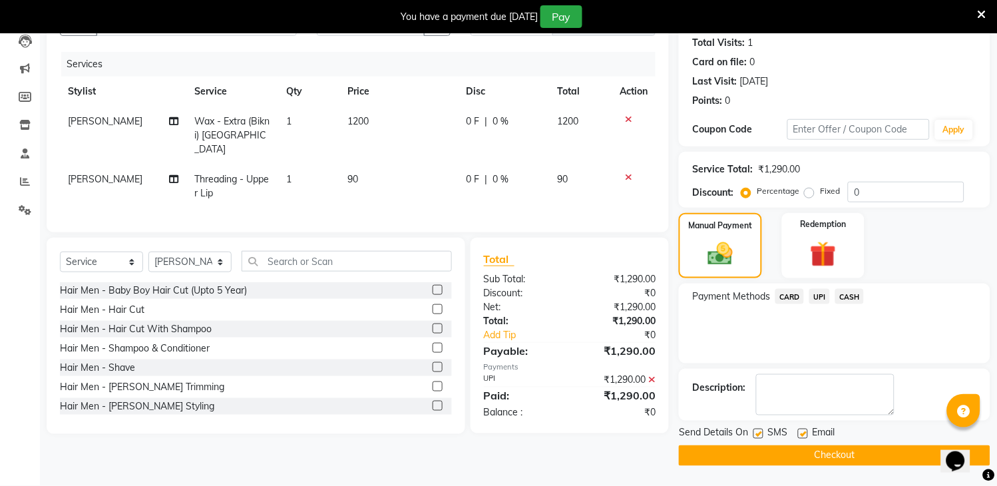
click at [823, 457] on button "Checkout" at bounding box center [835, 455] width 312 height 21
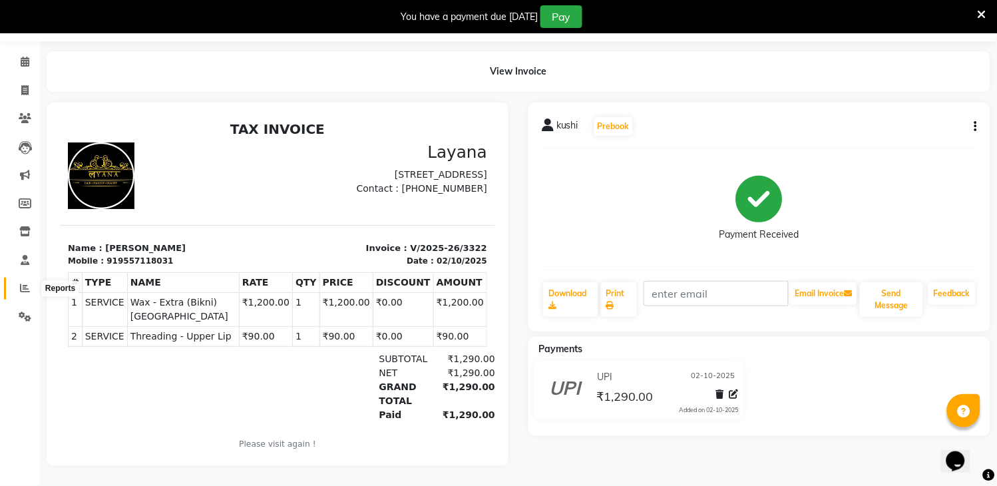
click at [16, 281] on span at bounding box center [24, 288] width 23 height 15
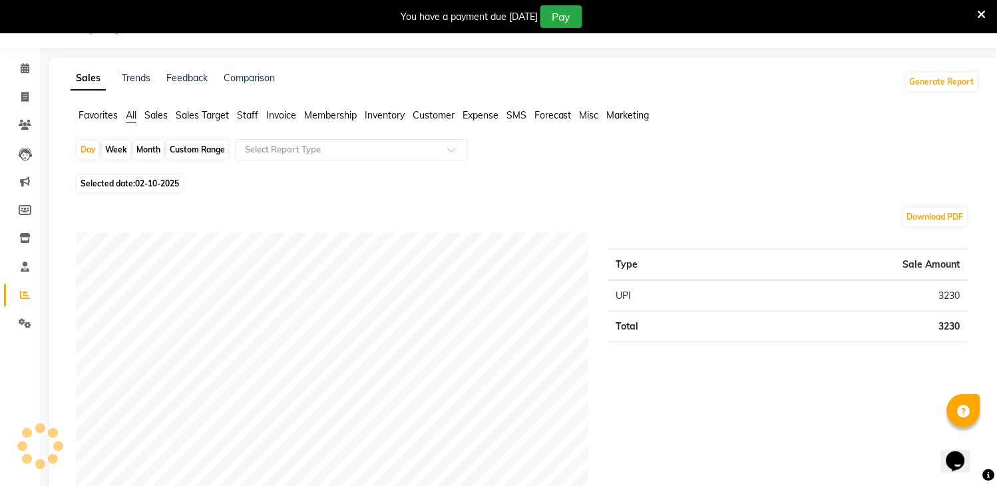
scroll to position [51, 0]
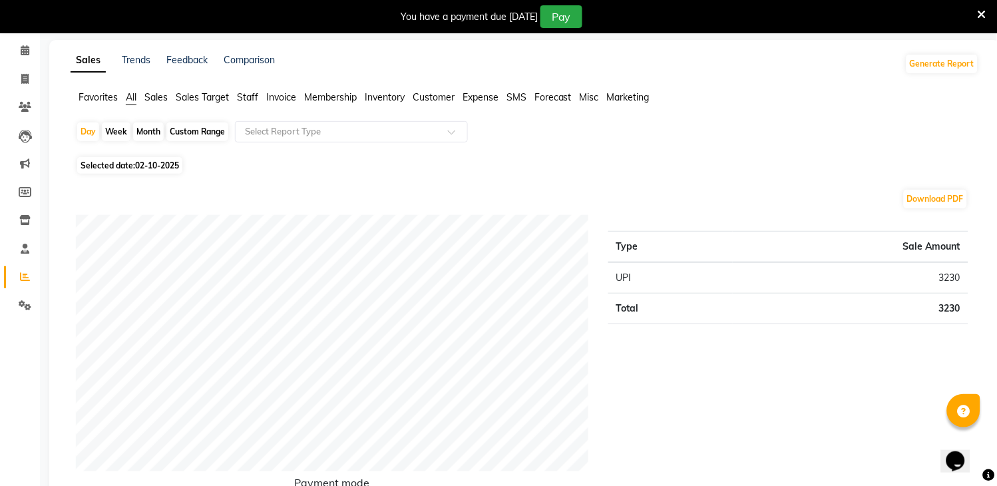
click at [148, 129] on div "Month" at bounding box center [148, 131] width 31 height 19
select select "10"
select select "2025"
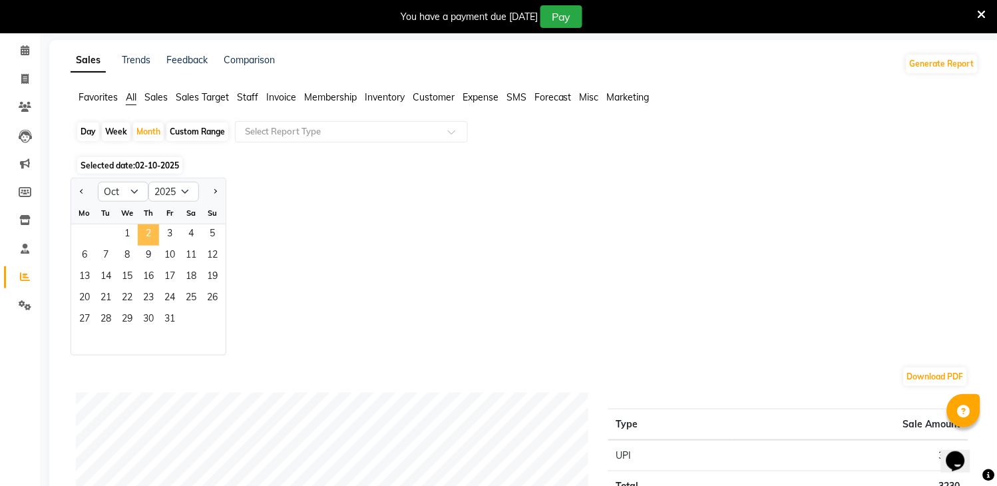
click at [147, 229] on span "2" at bounding box center [148, 234] width 21 height 21
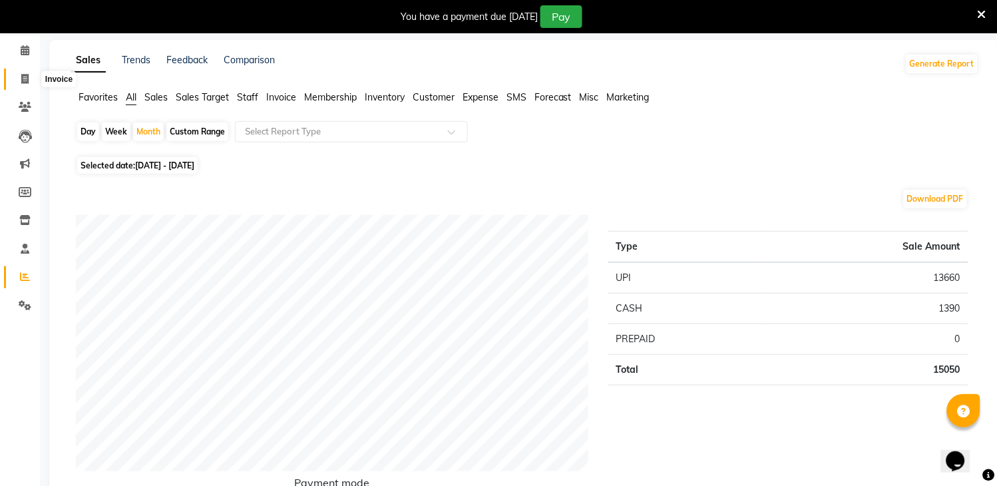
click at [19, 75] on span at bounding box center [24, 79] width 23 height 15
select select "service"
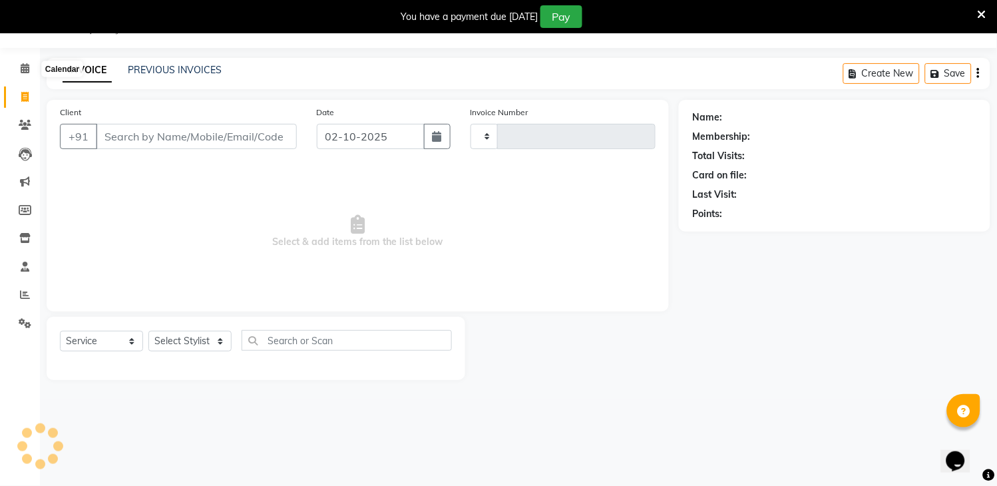
scroll to position [33, 0]
type input "3323"
select select "6973"
click at [21, 292] on icon at bounding box center [25, 295] width 10 height 10
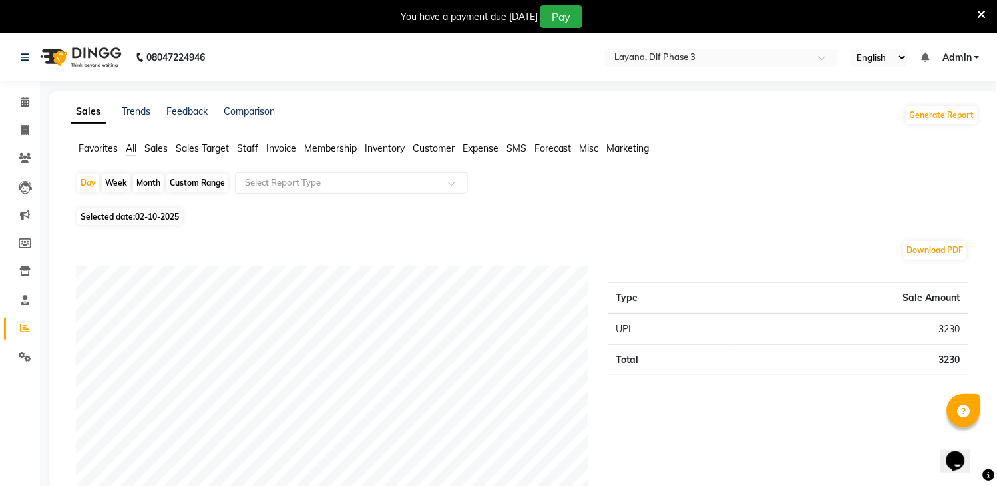
click at [145, 183] on div "Month" at bounding box center [148, 183] width 31 height 19
select select "10"
select select "2025"
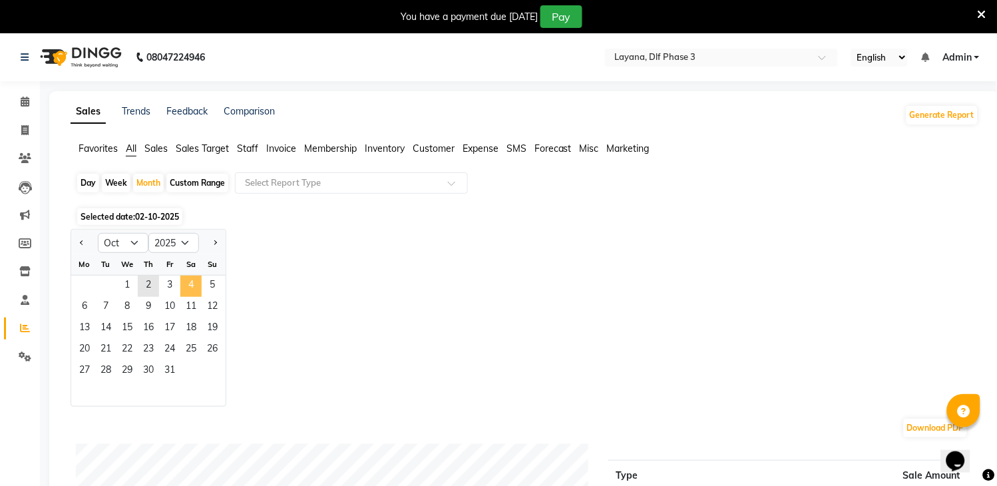
click at [186, 290] on span "4" at bounding box center [190, 286] width 21 height 21
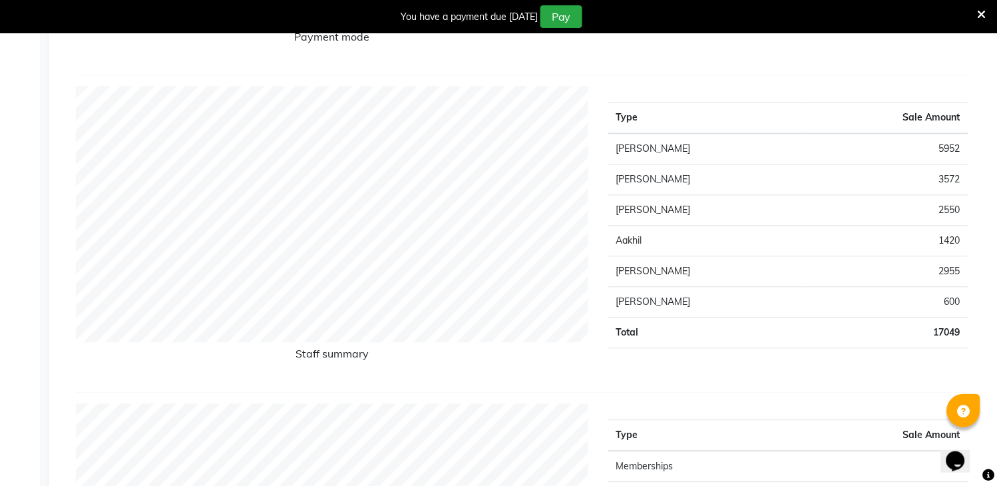
scroll to position [487, 0]
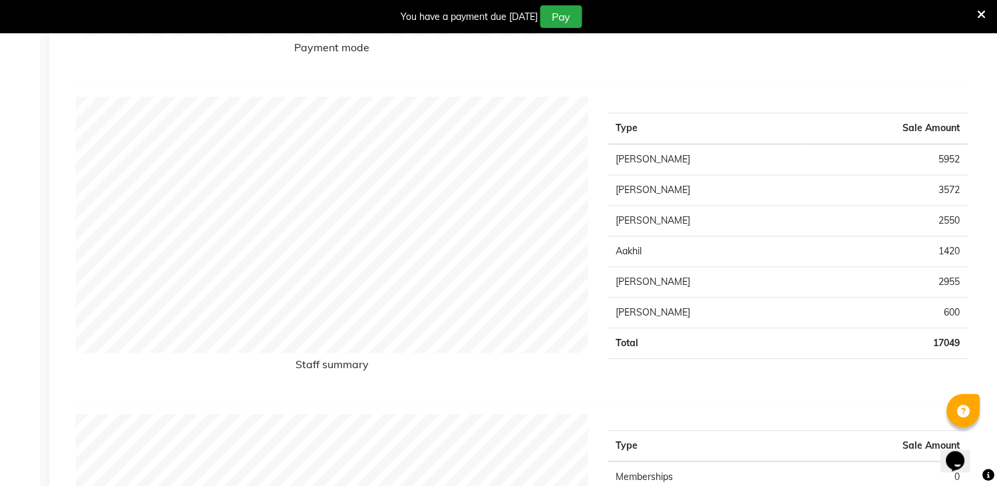
select select "service"
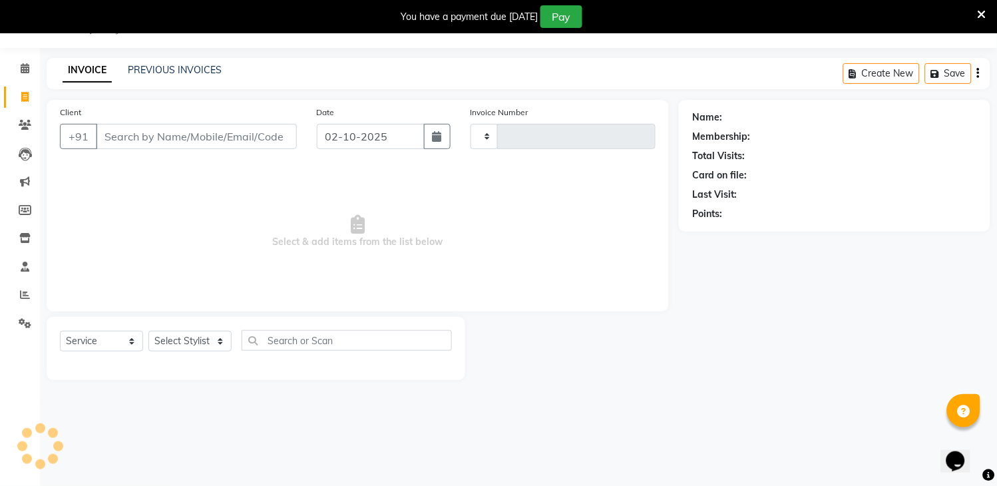
type input "3323"
select select "6973"
